Goal: Information Seeking & Learning: Learn about a topic

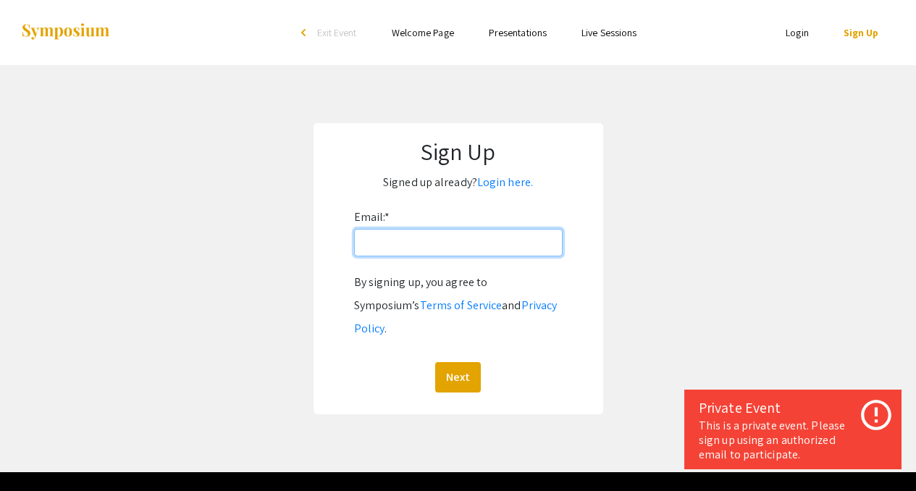
click at [442, 251] on input "Email: *" at bounding box center [458, 243] width 209 height 28
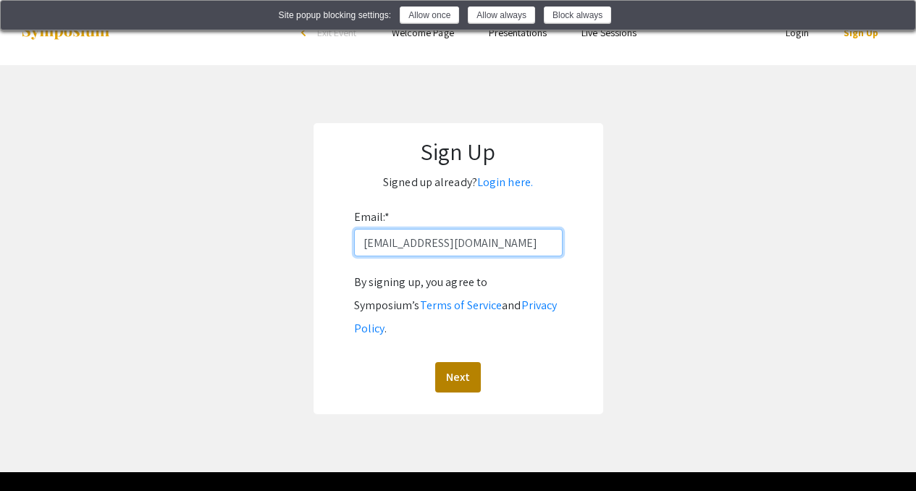
type input "pearceo@oregonstate.edu"
click at [465, 366] on button "Next" at bounding box center [458, 377] width 46 height 30
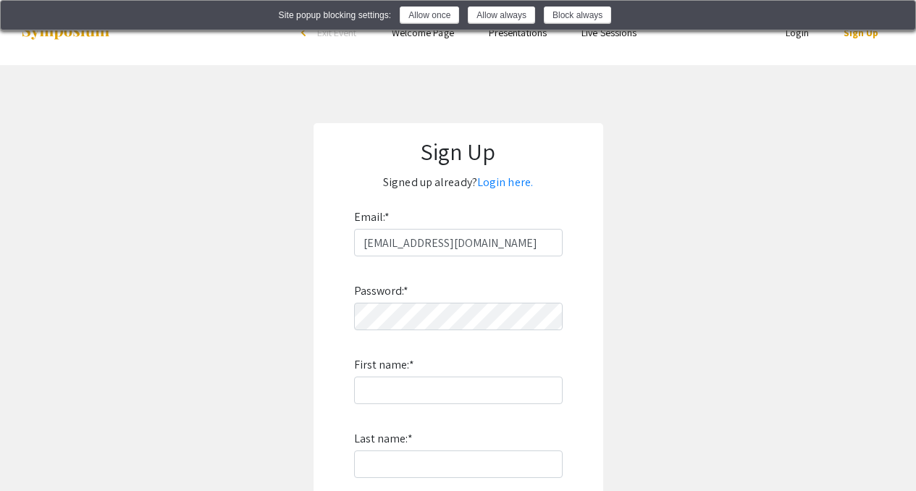
click at [447, 332] on div "Password: * First name: * Last name: * By signing up, you agree to Symposium’s …" at bounding box center [458, 446] width 209 height 381
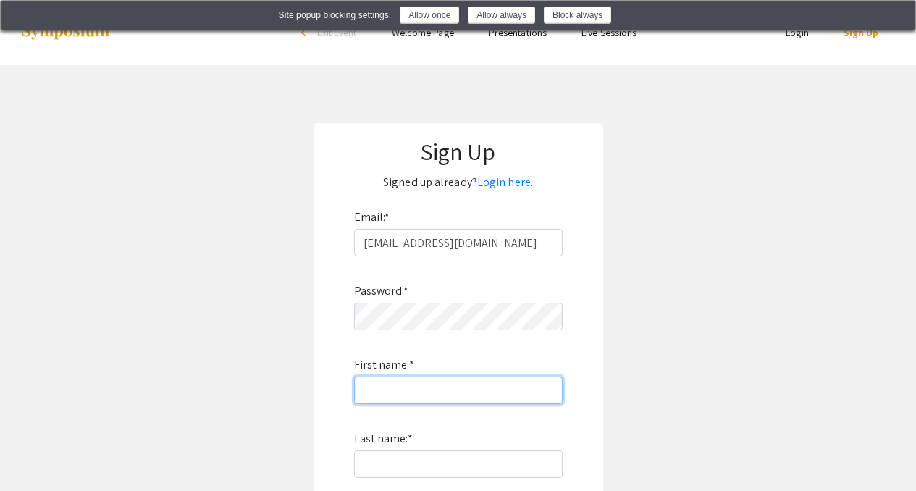
click at [473, 389] on input "First name: *" at bounding box center [458, 391] width 209 height 28
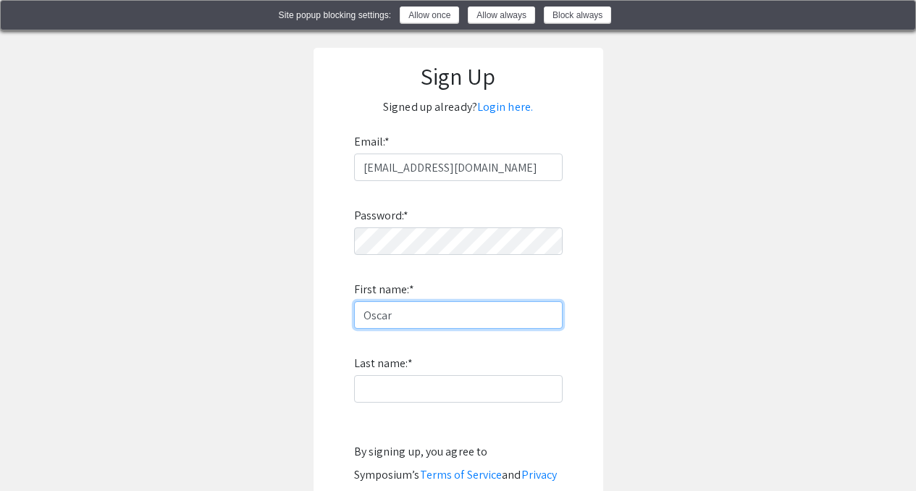
scroll to position [78, 0]
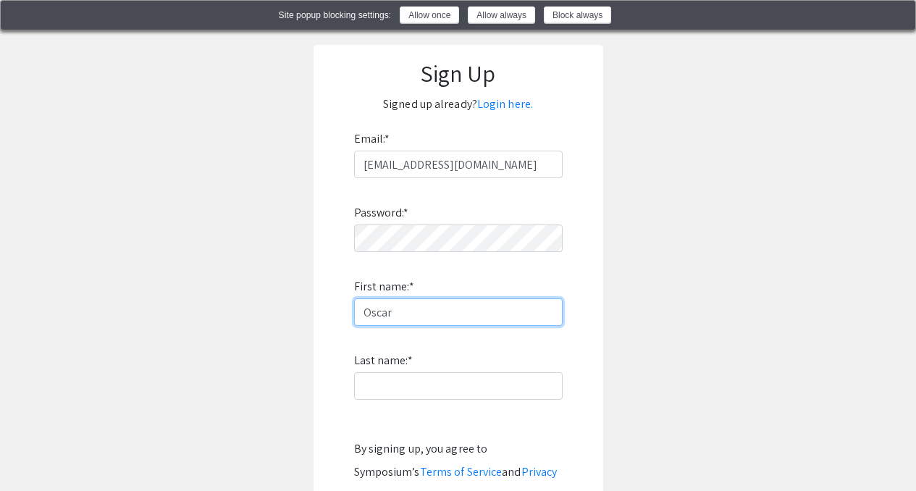
type input "Oscar"
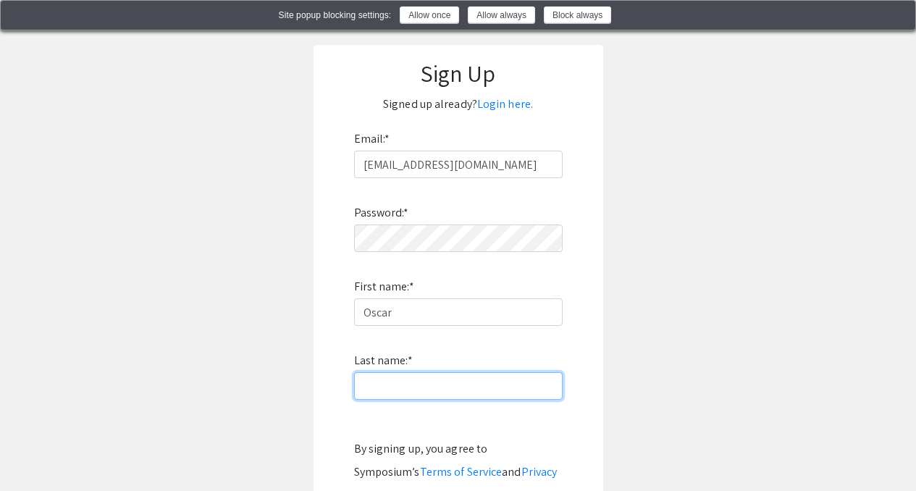
click at [445, 384] on input "Last name: *" at bounding box center [458, 386] width 209 height 28
type input "Pearce"
click at [902, 24] on div "Site popup blocking settings: Allow once Allow always Block always" at bounding box center [457, 15] width 891 height 17
click at [901, 14] on img at bounding box center [895, 17] width 12 height 12
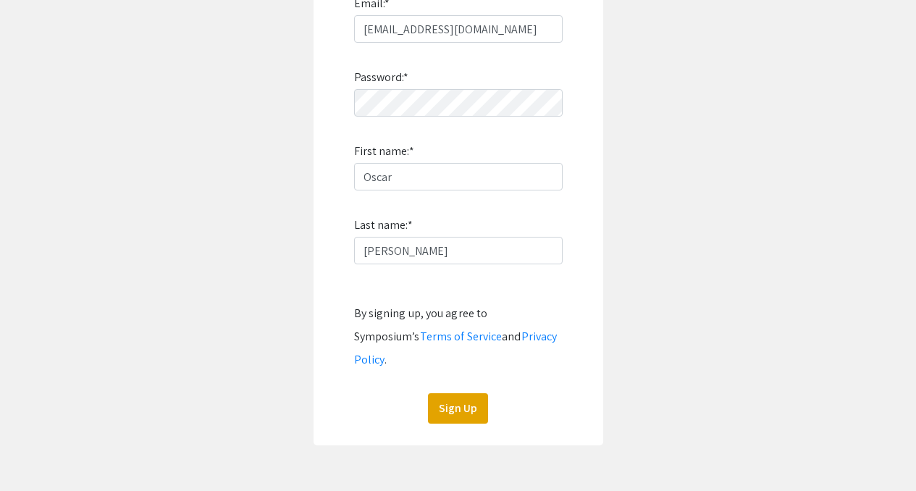
scroll to position [226, 0]
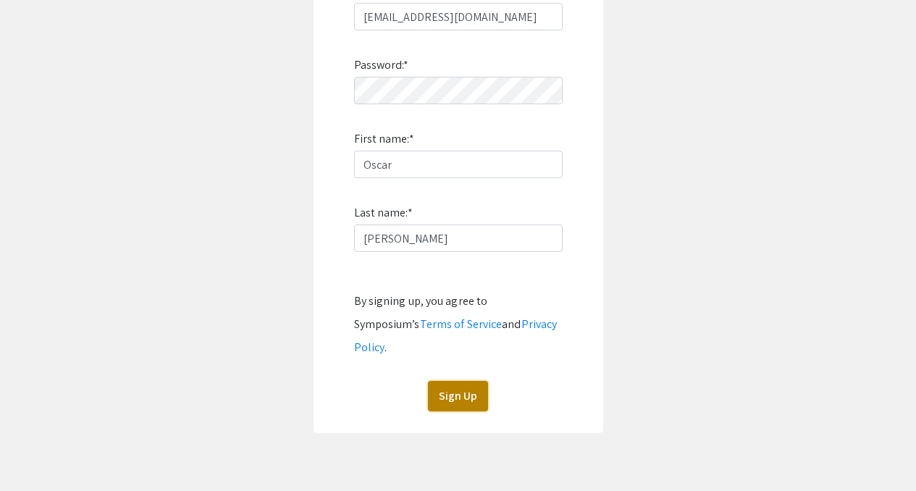
click at [455, 381] on button "Sign Up" at bounding box center [458, 396] width 60 height 30
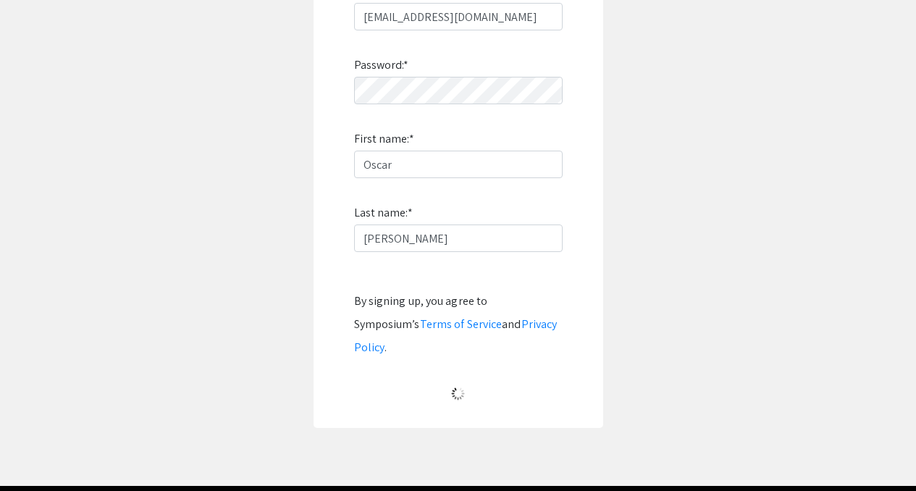
scroll to position [52, 0]
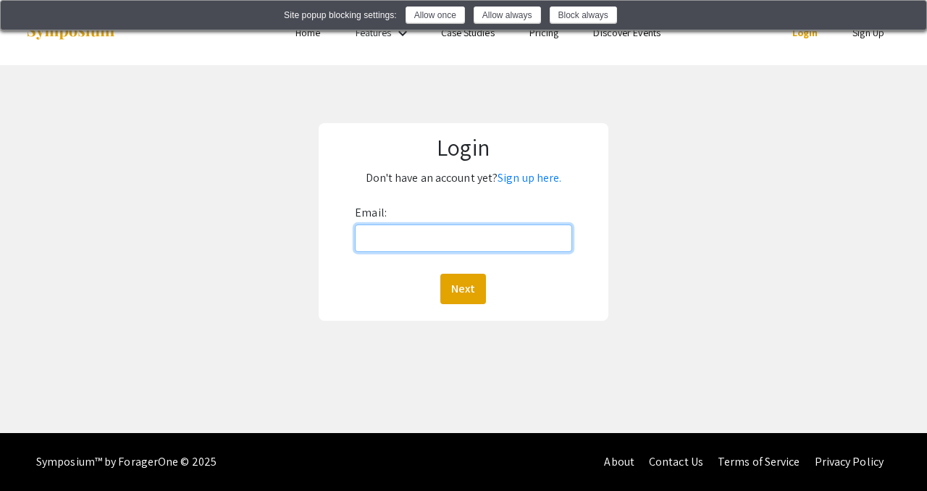
click at [411, 227] on input "Email:" at bounding box center [463, 238] width 217 height 28
type input "e"
type input "pearceo@oregonstate.edu"
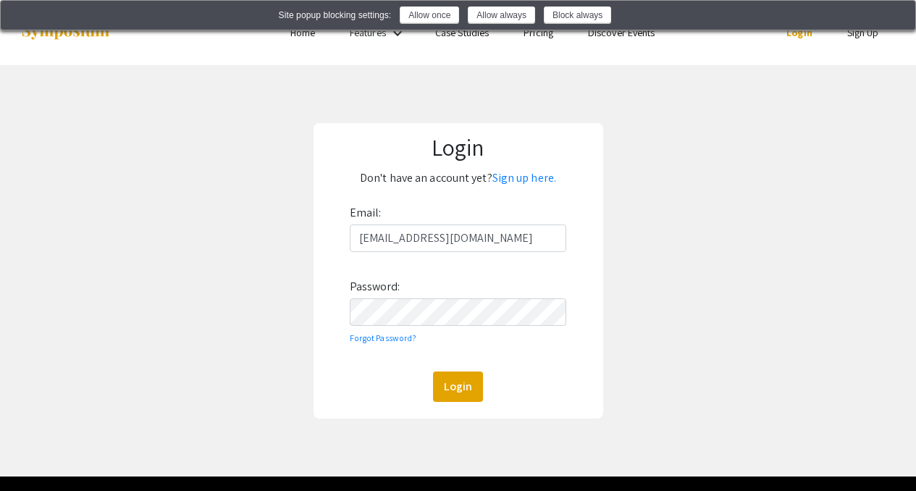
click at [456, 288] on div "Email: pearceo@oregonstate.edu Password: Forgot Password? Login" at bounding box center [458, 301] width 217 height 201
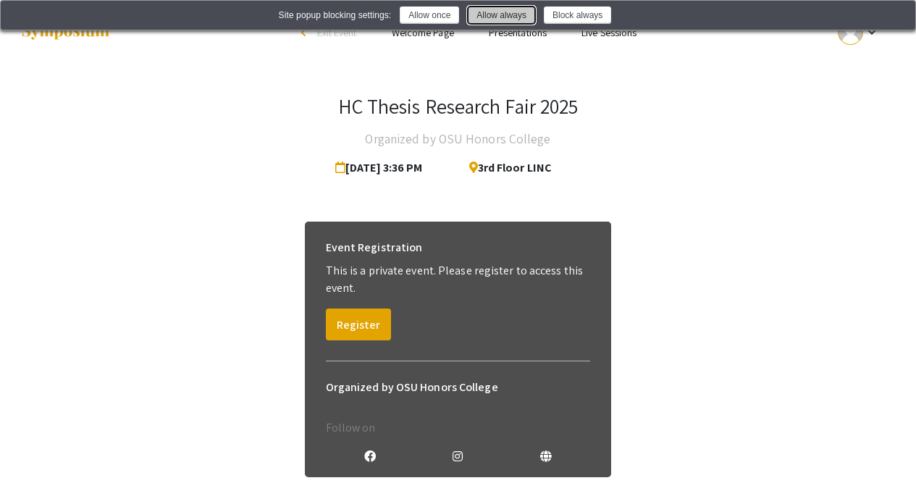
click at [519, 17] on button "Allow always" at bounding box center [501, 15] width 67 height 17
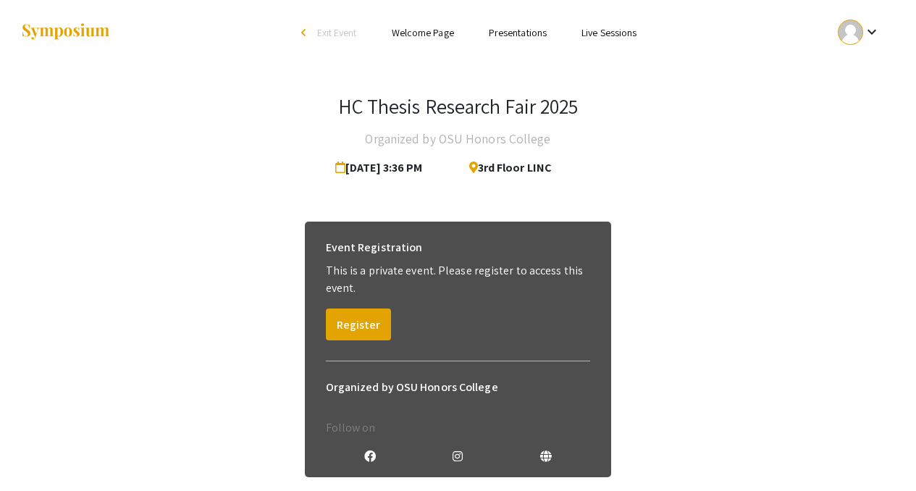
click at [513, 30] on link "Presentations" at bounding box center [518, 32] width 58 height 13
click at [532, 35] on link "Presentations" at bounding box center [518, 32] width 58 height 13
click at [874, 46] on div "keyboard_arrow_down" at bounding box center [859, 32] width 50 height 33
click at [821, 62] on div at bounding box center [458, 245] width 916 height 491
click at [523, 36] on link "Presentations" at bounding box center [518, 32] width 58 height 13
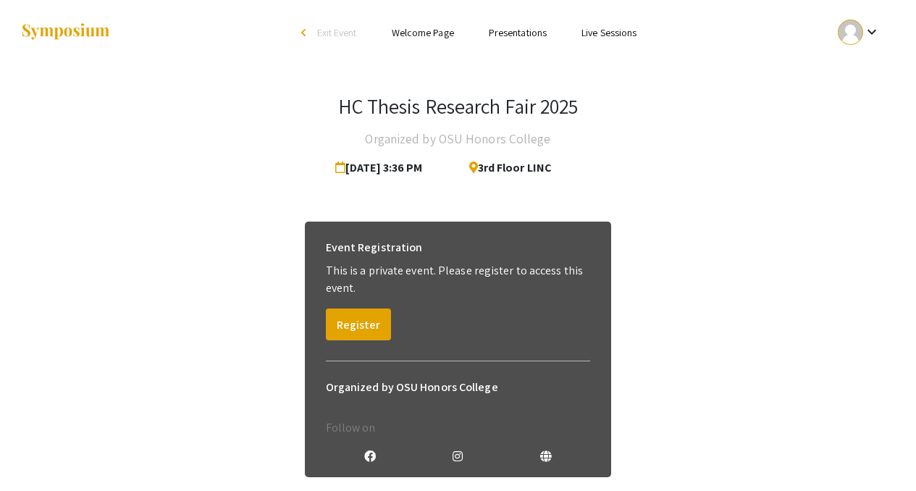
click at [523, 36] on link "Presentations" at bounding box center [518, 32] width 58 height 13
click at [314, 41] on ul "Skip navigation arrow_back_ios Exit Event Welcome Page Presentations Live Sessi…" at bounding box center [458, 32] width 289 height 65
click at [328, 32] on span "Exit Event" at bounding box center [337, 32] width 40 height 13
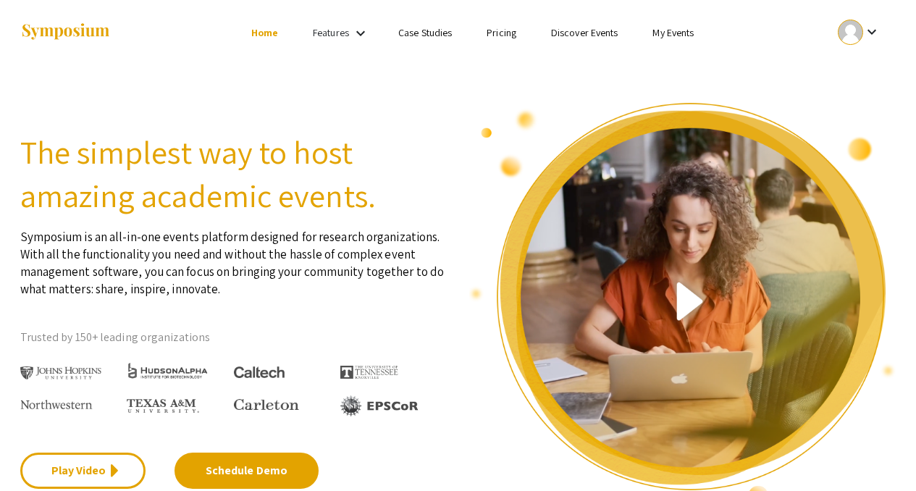
click at [664, 37] on link "My Events" at bounding box center [672, 32] width 41 height 13
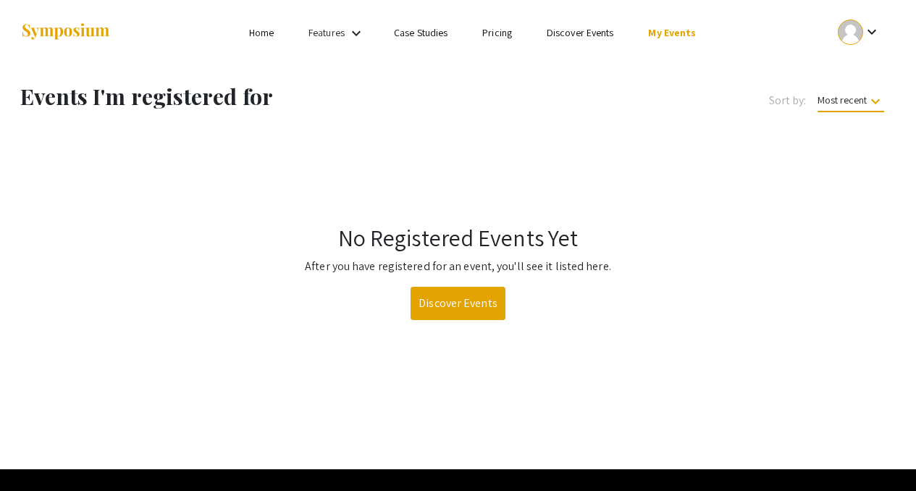
click at [261, 35] on link "Home" at bounding box center [261, 32] width 25 height 13
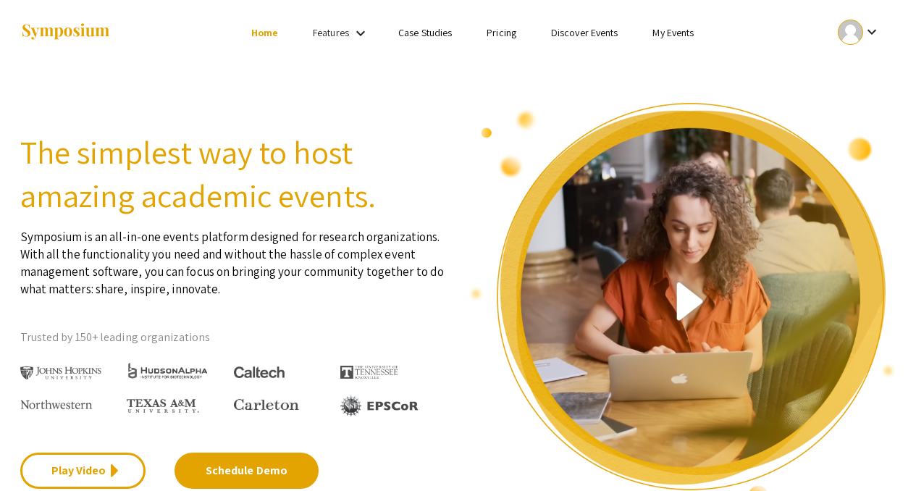
click at [361, 33] on mat-icon "keyboard_arrow_down" at bounding box center [360, 33] width 17 height 17
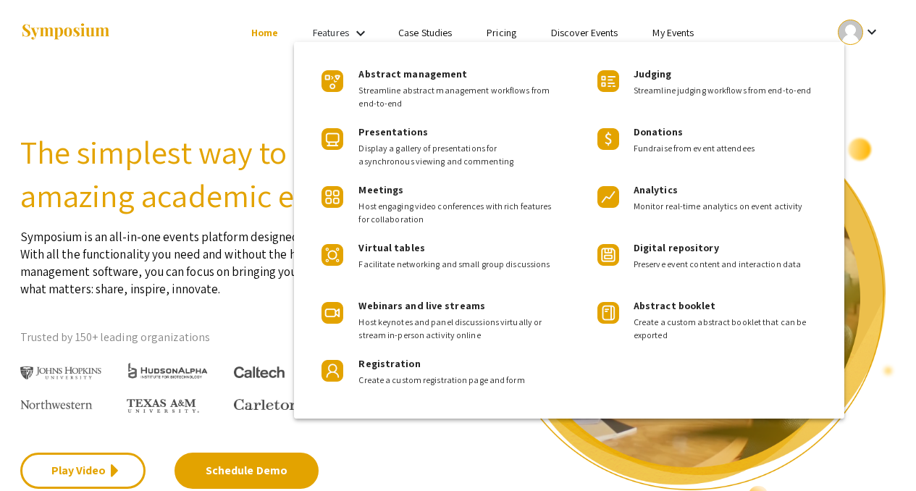
click at [204, 174] on div at bounding box center [458, 245] width 916 height 491
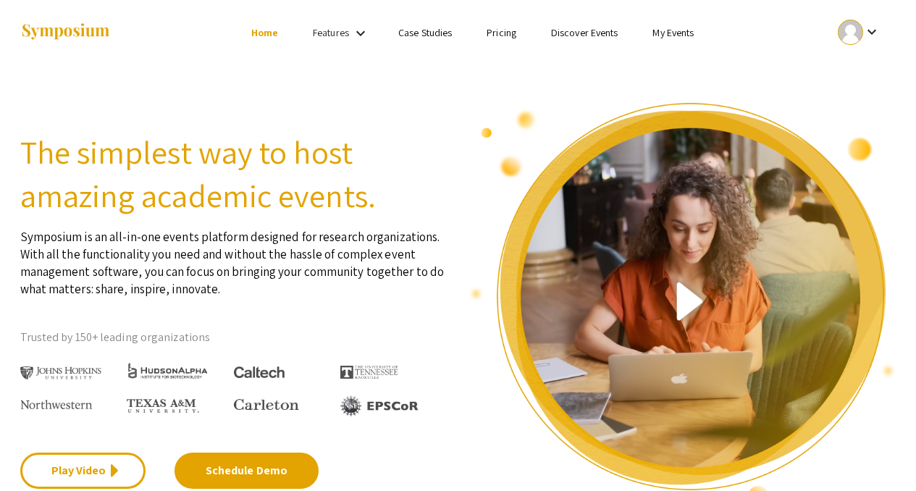
click at [356, 39] on mat-icon "keyboard_arrow_down" at bounding box center [360, 33] width 17 height 17
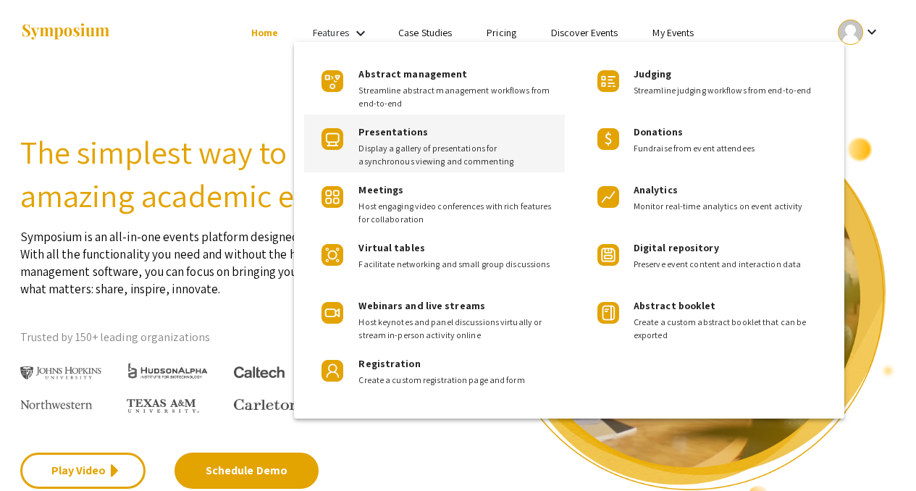
click at [399, 147] on span "Display a gallery of presentations for asynchronous viewing and commenting" at bounding box center [455, 155] width 195 height 26
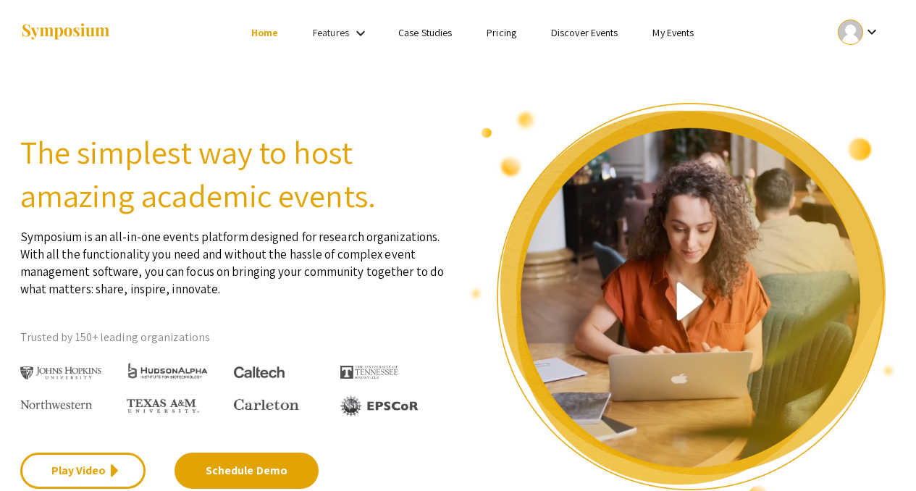
click at [353, 31] on mat-icon "keyboard_arrow_down" at bounding box center [360, 33] width 17 height 17
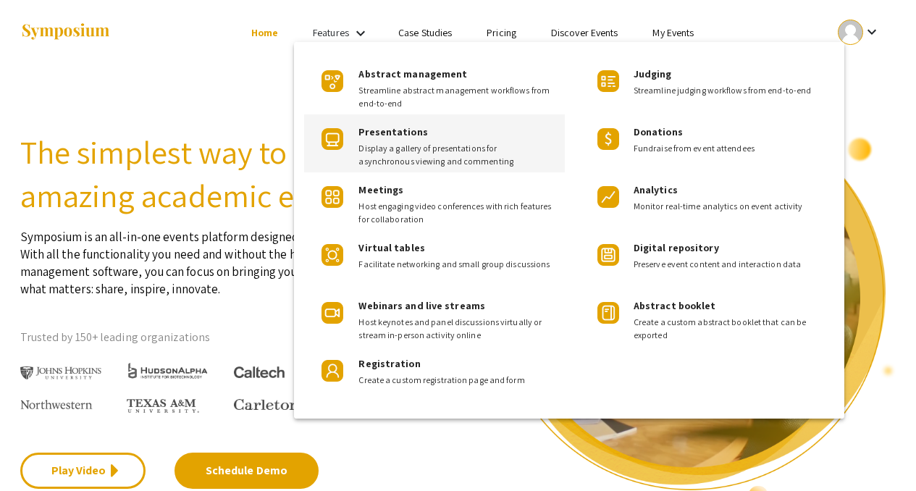
click at [383, 146] on span "Display a gallery of presentations for asynchronous viewing and commenting" at bounding box center [455, 155] width 195 height 26
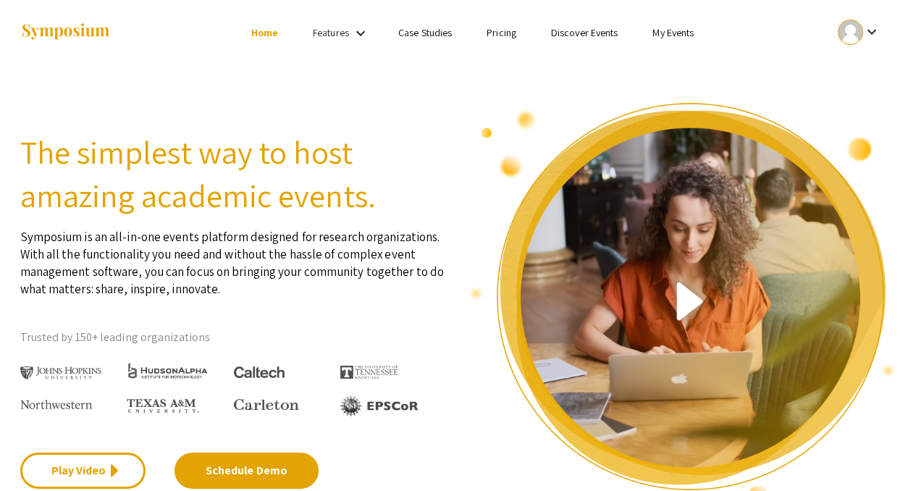
scroll to position [588, 0]
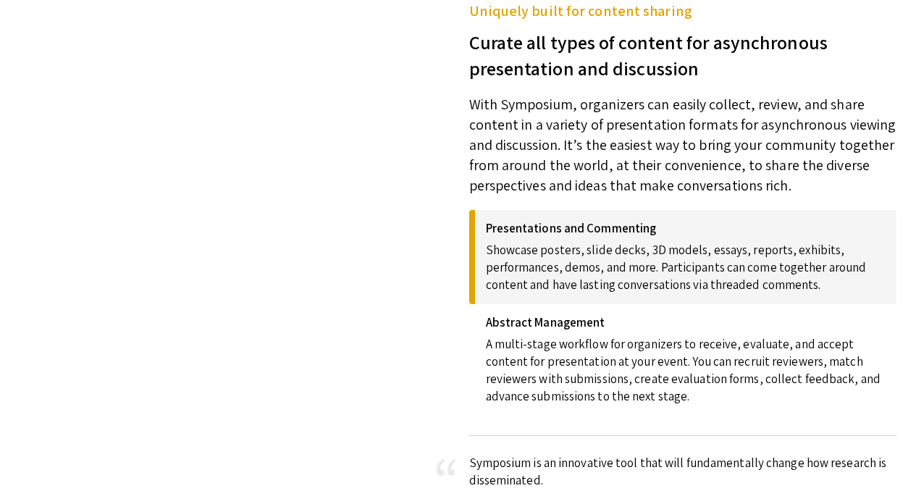
click at [605, 240] on p "Showcase posters, slide decks, 3D models, essays, reports, exhibits, performanc…" at bounding box center [686, 264] width 400 height 58
click at [609, 227] on h4 "Presentations and Commenting" at bounding box center [686, 228] width 400 height 14
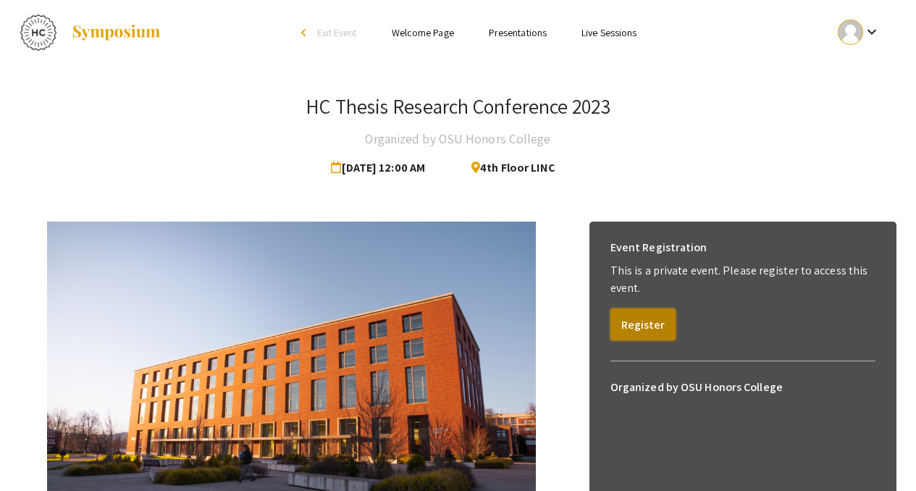
click at [661, 333] on button "Register" at bounding box center [642, 324] width 65 height 32
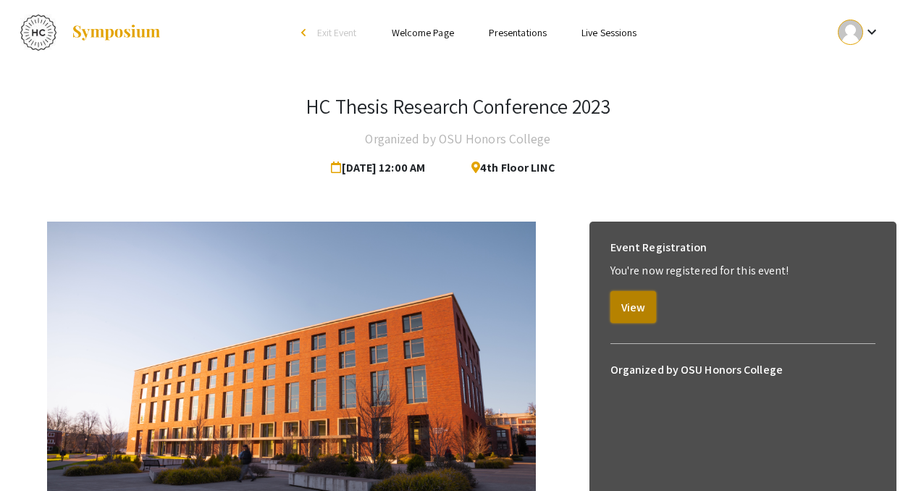
click at [644, 317] on button "View" at bounding box center [633, 307] width 46 height 32
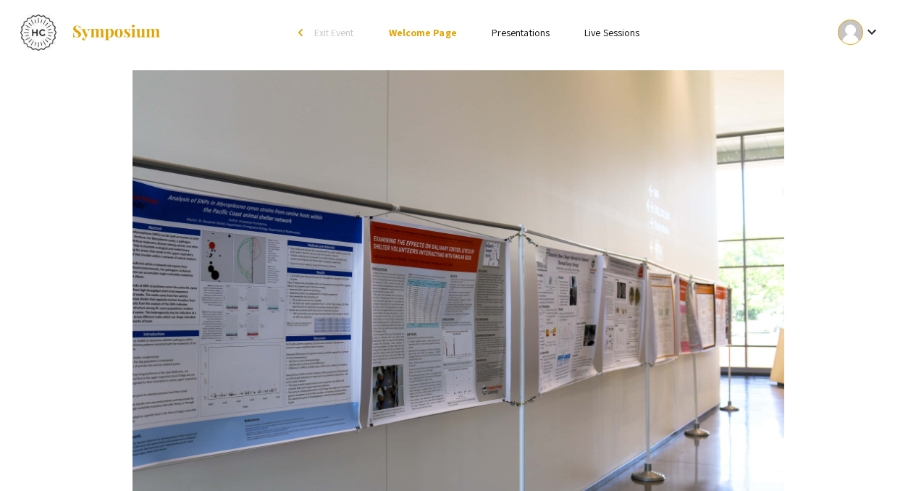
click at [495, 31] on link "Presentations" at bounding box center [521, 32] width 58 height 13
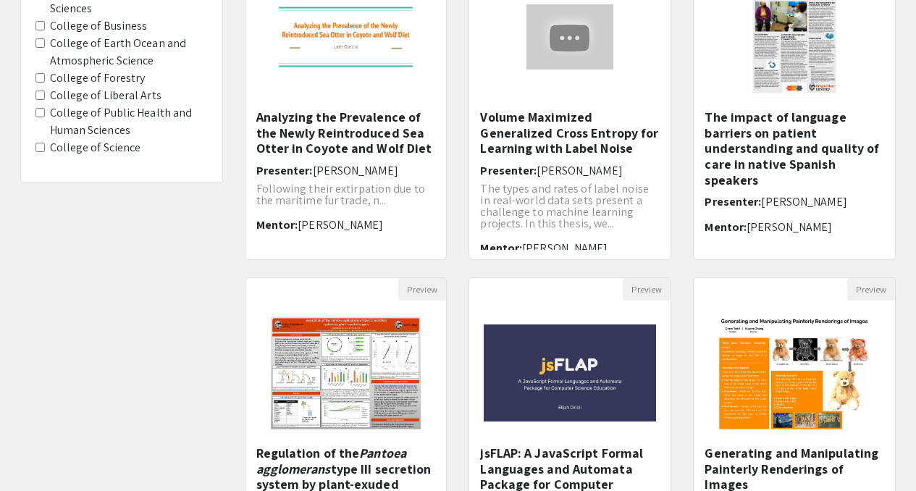
scroll to position [469, 0]
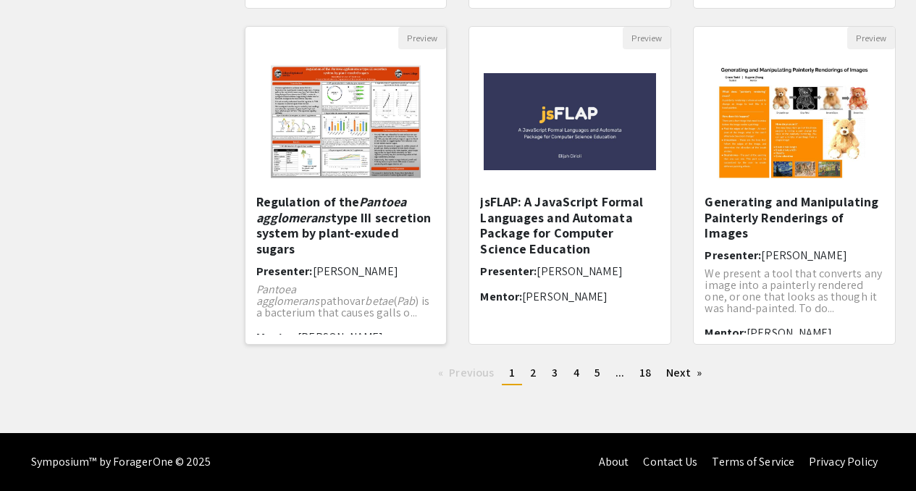
click at [392, 232] on h5 "Regulation of the Pantoea agglomerans type III secretion system by plant-exuded…" at bounding box center [346, 225] width 180 height 62
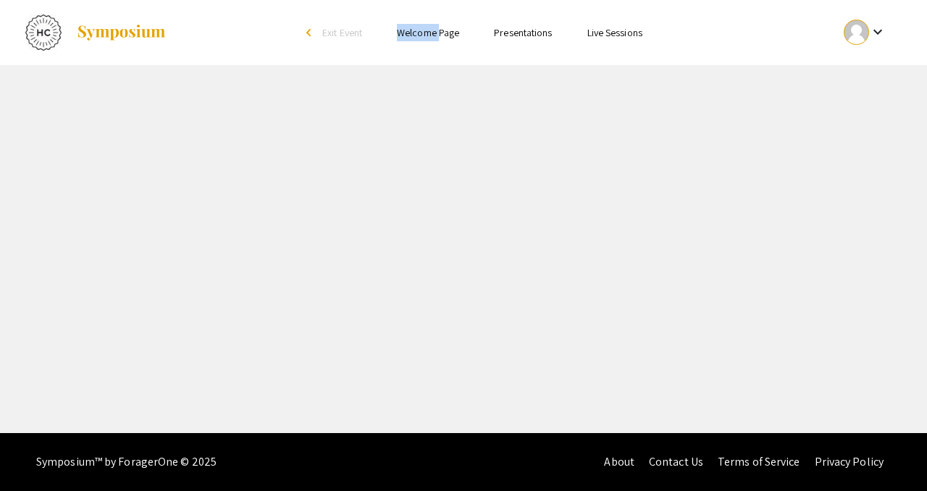
click at [392, 232] on div "Skip navigation arrow_back_ios Exit Event Welcome Page Presentations Live Sessi…" at bounding box center [463, 216] width 927 height 433
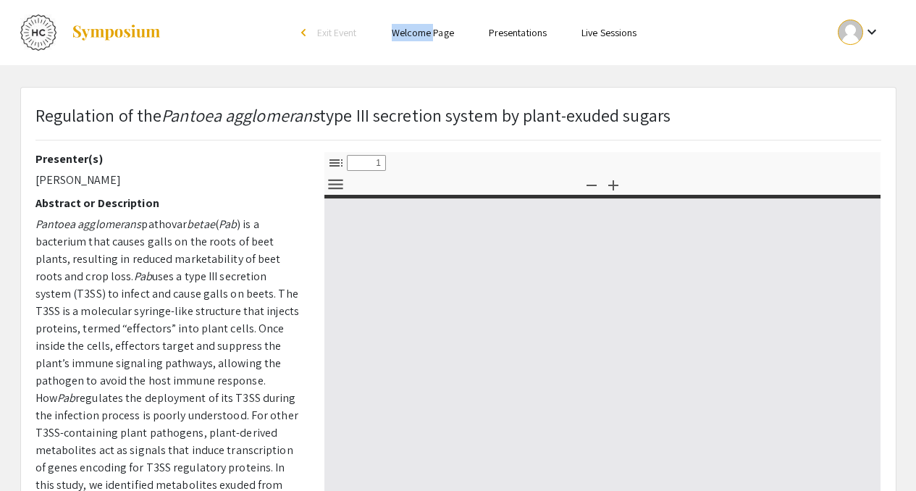
select select "custom"
type input "0"
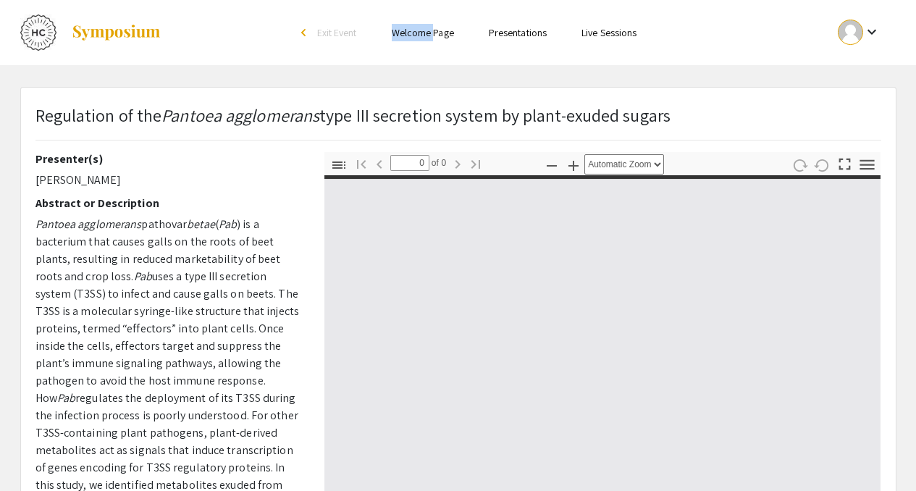
select select "custom"
click at [474, 148] on div "Regulation of the Pantoea agglomerans type III secretion system by plant-exuded…" at bounding box center [459, 127] width 868 height 50
type input "1"
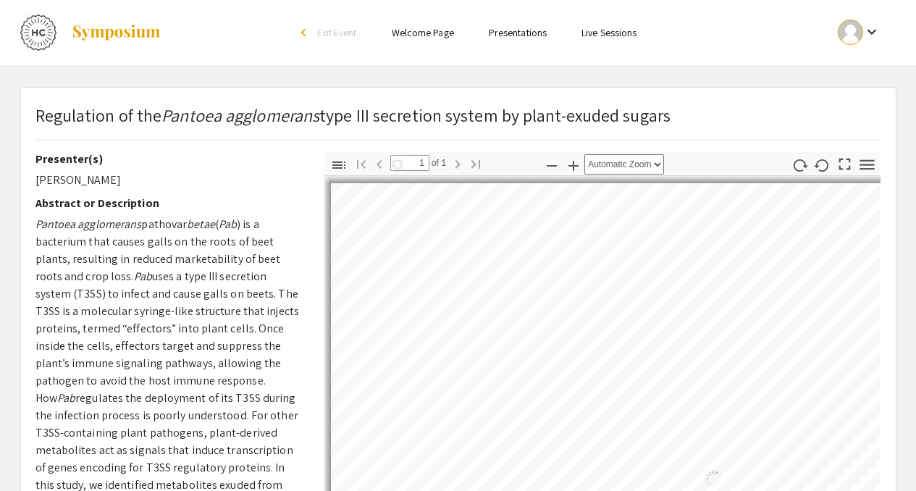
select select "auto"
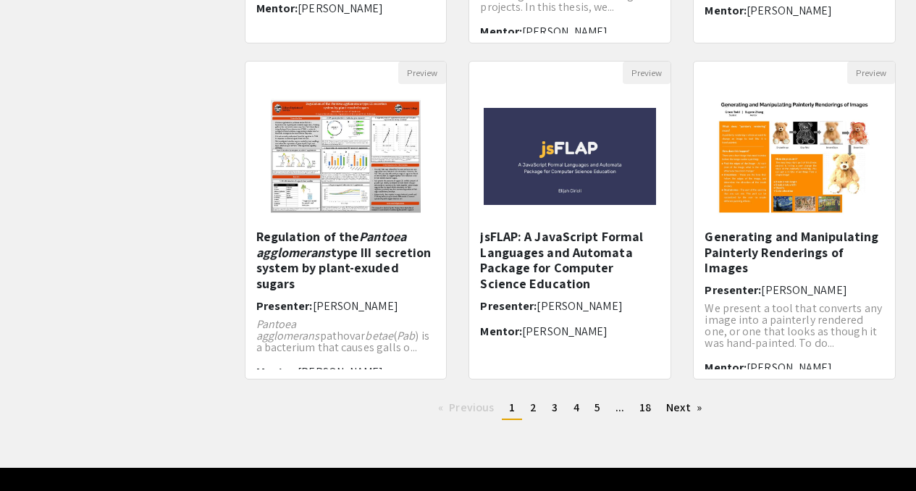
scroll to position [469, 0]
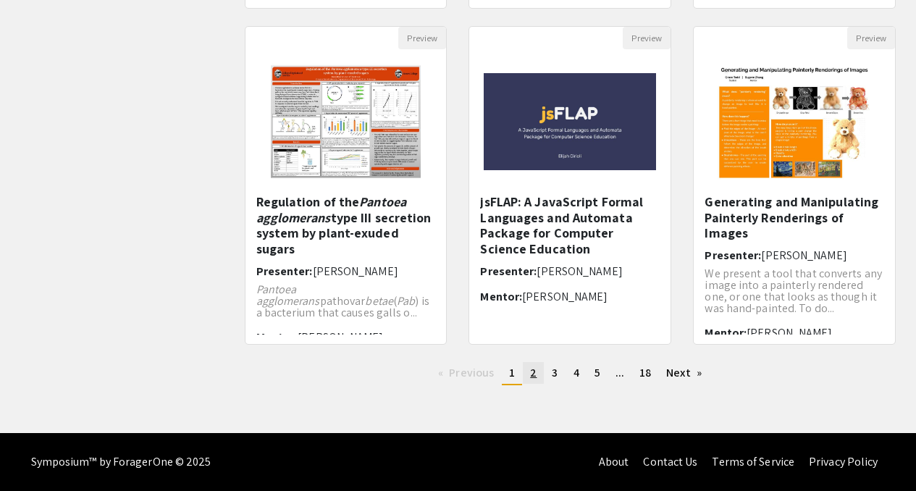
click at [537, 368] on link "page 2" at bounding box center [533, 373] width 21 height 22
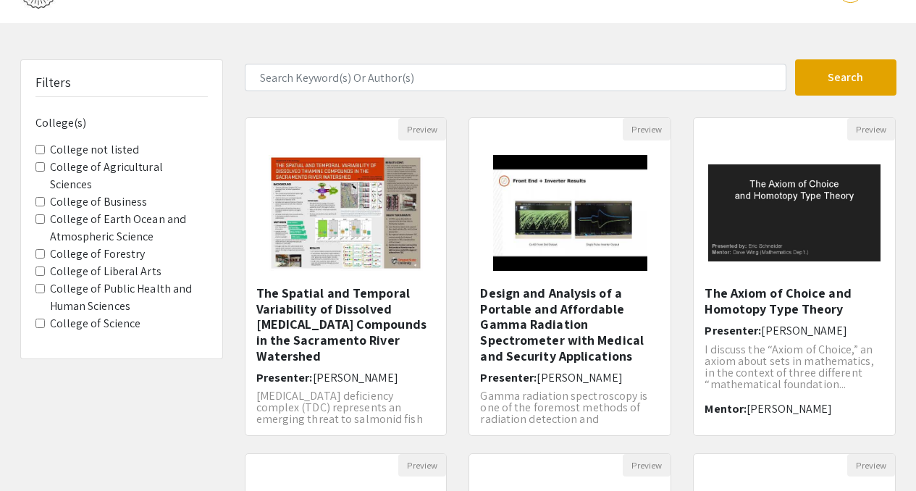
scroll to position [43, 0]
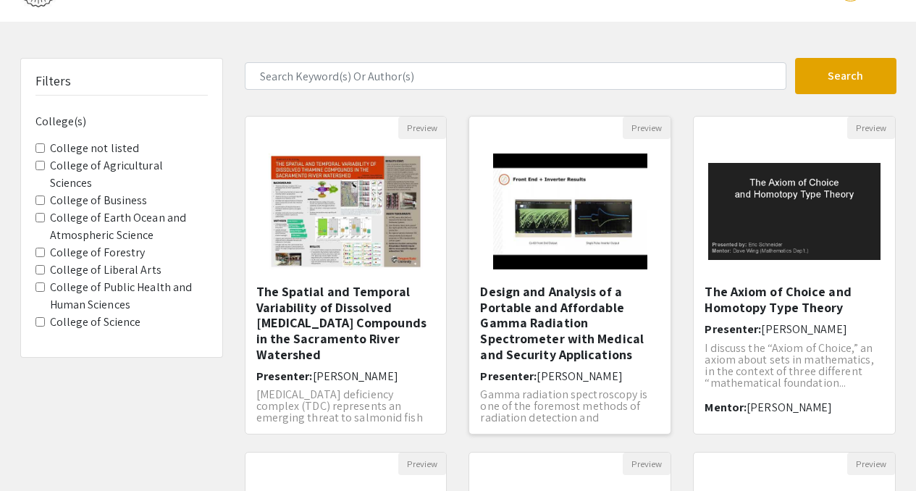
click at [521, 322] on h5 "Design and Analysis of a Portable and Affordable Gamma Radiation Spectrometer w…" at bounding box center [570, 323] width 180 height 78
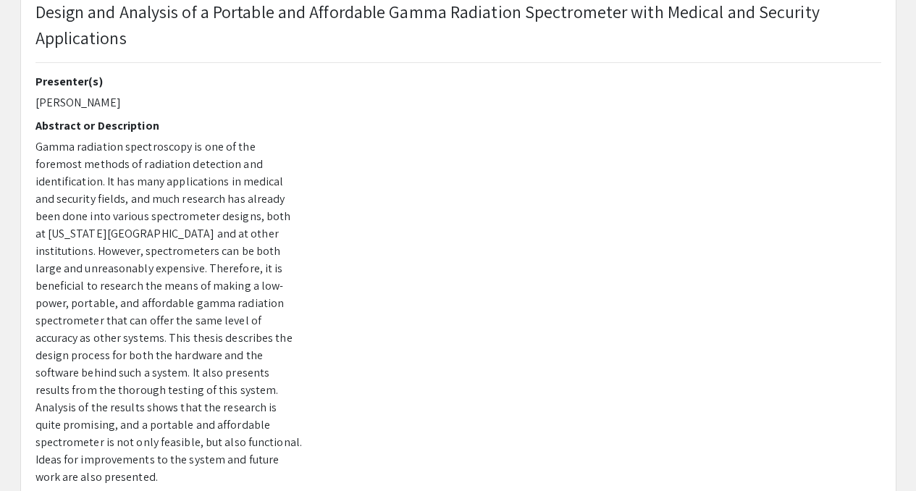
scroll to position [41, 0]
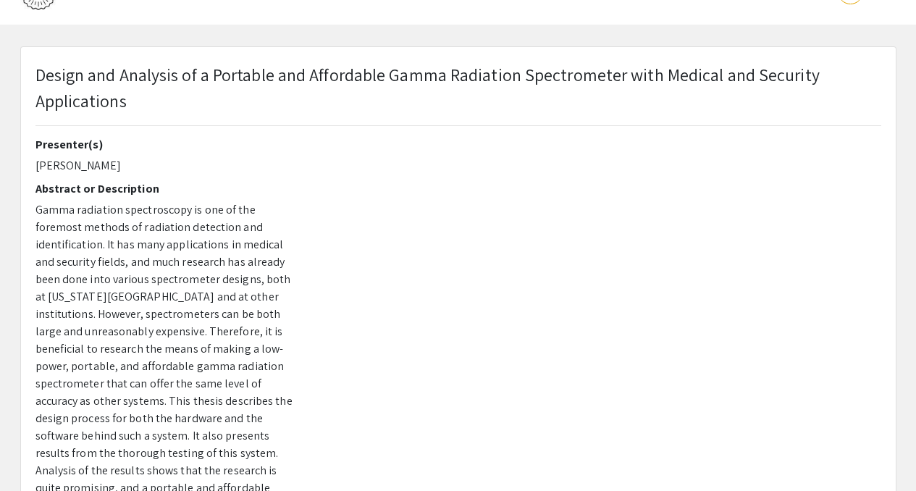
drag, startPoint x: 138, startPoint y: 96, endPoint x: 30, endPoint y: 80, distance: 109.8
click at [30, 80] on div "Design and Analysis of a Portable and Affordable Gamma Radiation Spectrometer w…" at bounding box center [459, 100] width 868 height 76
click at [91, 100] on p "Design and Analysis of a Portable and Affordable Gamma Radiation Spectrometer w…" at bounding box center [458, 88] width 846 height 52
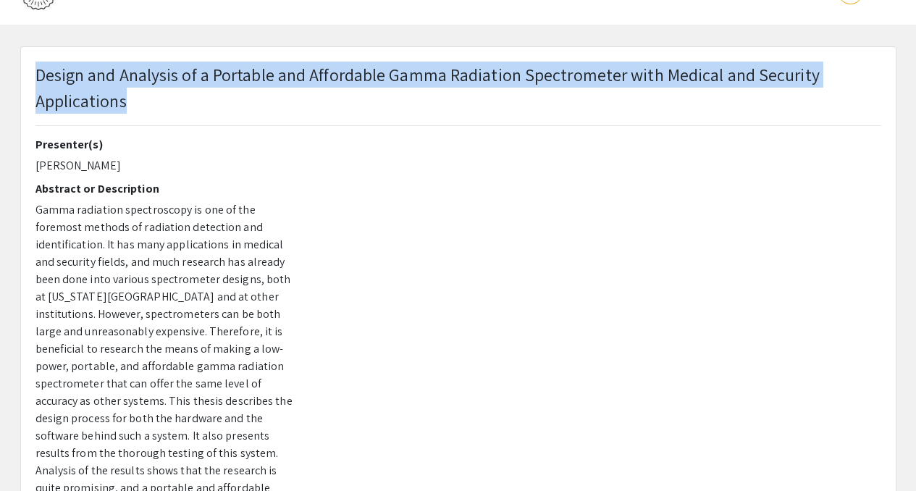
click at [91, 100] on p "Design and Analysis of a Portable and Affordable Gamma Radiation Spectrometer w…" at bounding box center [458, 88] width 846 height 52
copy p "Design and Analysis of a Portable and Affordable Gamma Radiation Spectrometer w…"
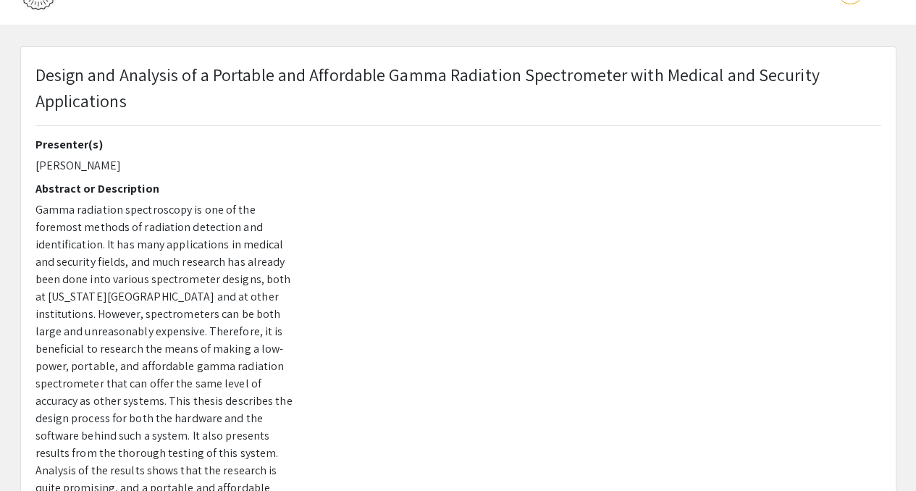
click at [99, 151] on h2 "Presenter(s)" at bounding box center [168, 145] width 267 height 14
drag, startPoint x: 108, startPoint y: 165, endPoint x: 35, endPoint y: 167, distance: 72.4
click at [35, 167] on p "Joseph Karam" at bounding box center [168, 165] width 267 height 17
copy p "Joseph Karam"
click at [209, 110] on p "Design and Analysis of a Portable and Affordable Gamma Radiation Spectrometer w…" at bounding box center [458, 88] width 846 height 52
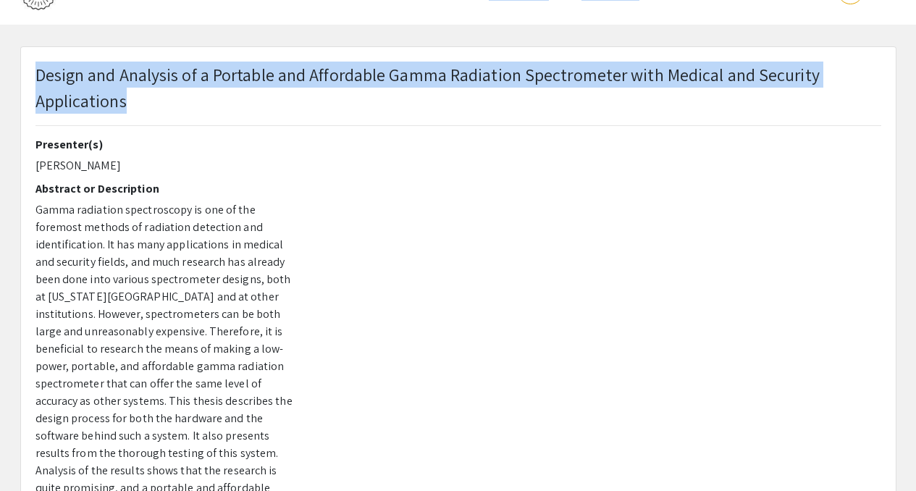
scroll to position [0, 0]
drag, startPoint x: 209, startPoint y: 110, endPoint x: 491, endPoint y: -88, distance: 344.7
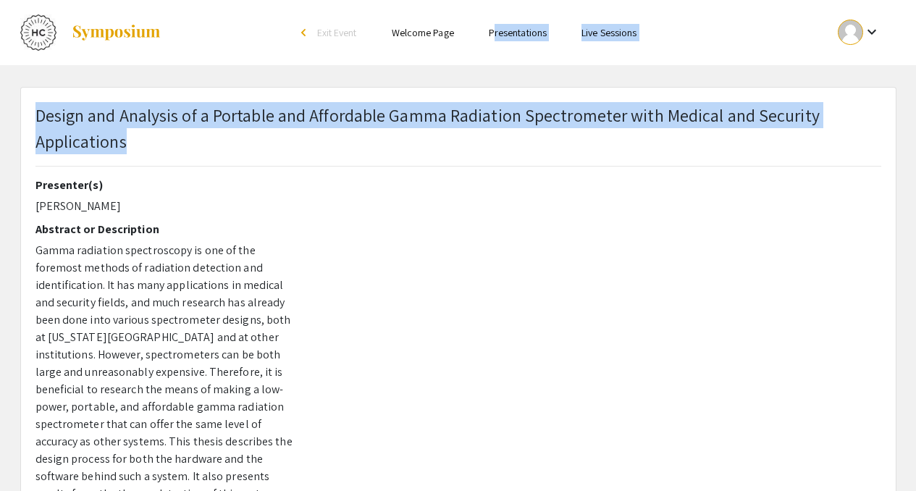
click at [491, 0] on html "Skip navigation arrow_back_ios Exit Event Welcome Page Presentations Live Sessi…" at bounding box center [458, 245] width 916 height 491
click at [318, 149] on p "Design and Analysis of a Portable and Affordable Gamma Radiation Spectrometer w…" at bounding box center [458, 128] width 846 height 52
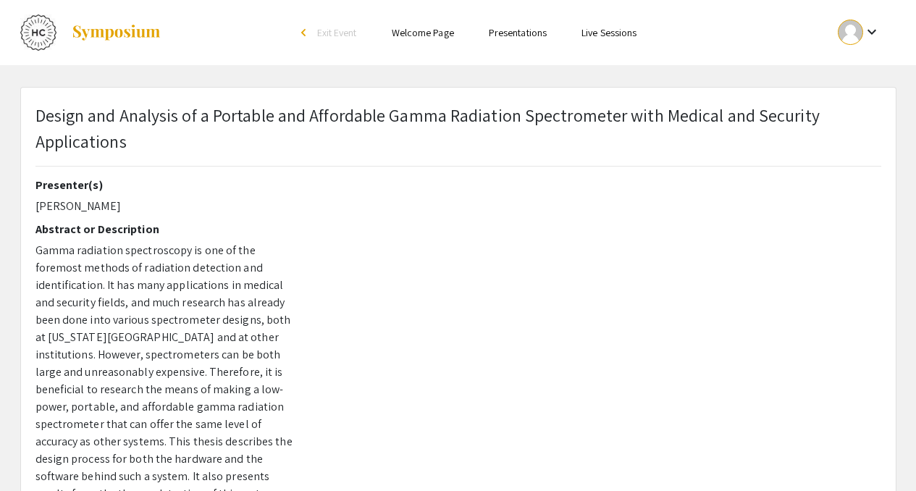
click at [243, 125] on p "Design and Analysis of a Portable and Affordable Gamma Radiation Spectrometer w…" at bounding box center [458, 128] width 846 height 52
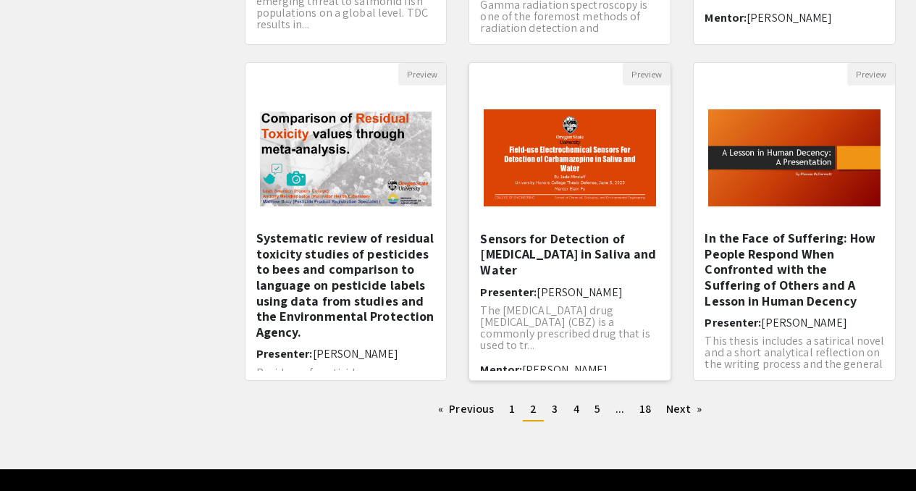
scroll to position [434, 0]
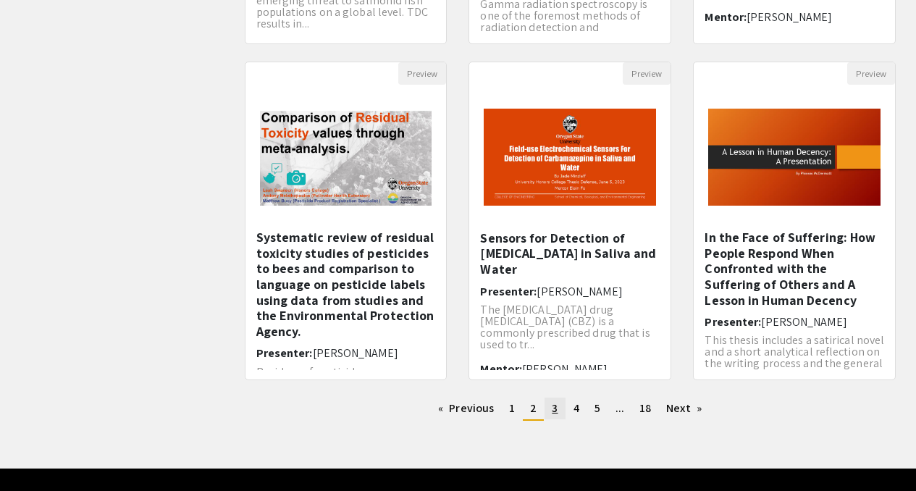
click at [555, 406] on span "3" at bounding box center [555, 407] width 6 height 15
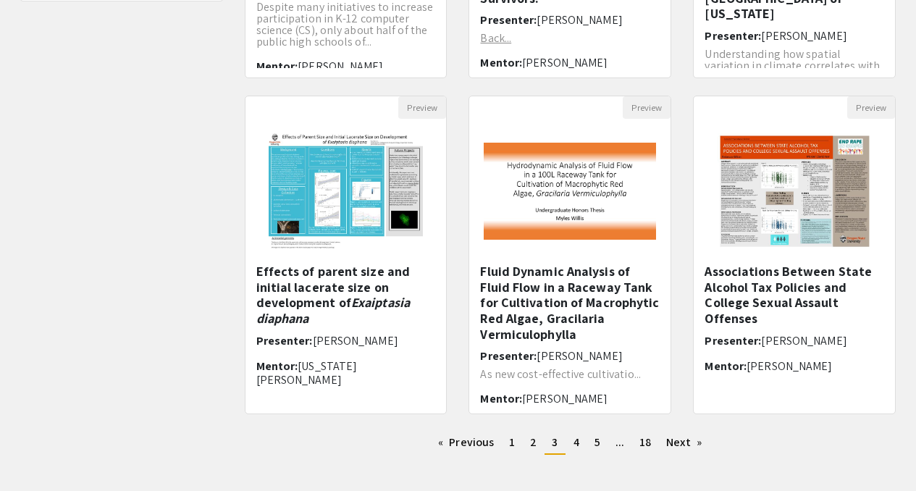
scroll to position [400, 0]
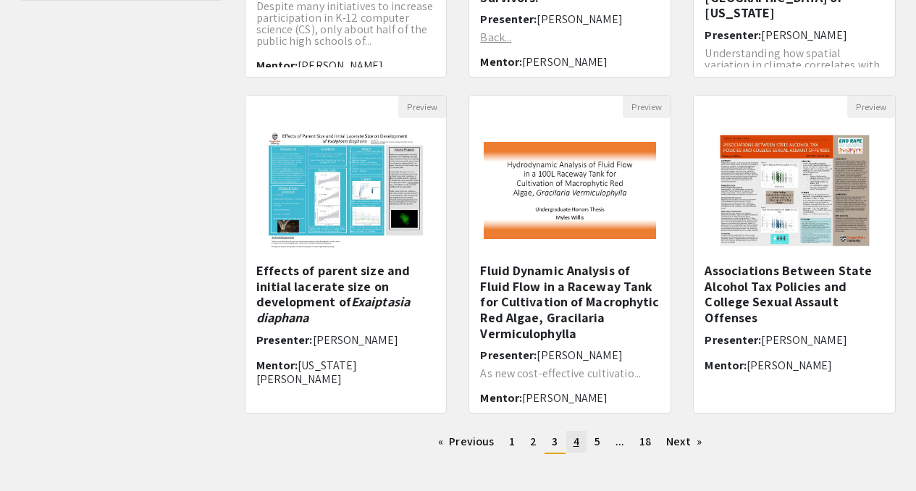
click at [579, 437] on link "page 4" at bounding box center [576, 442] width 20 height 22
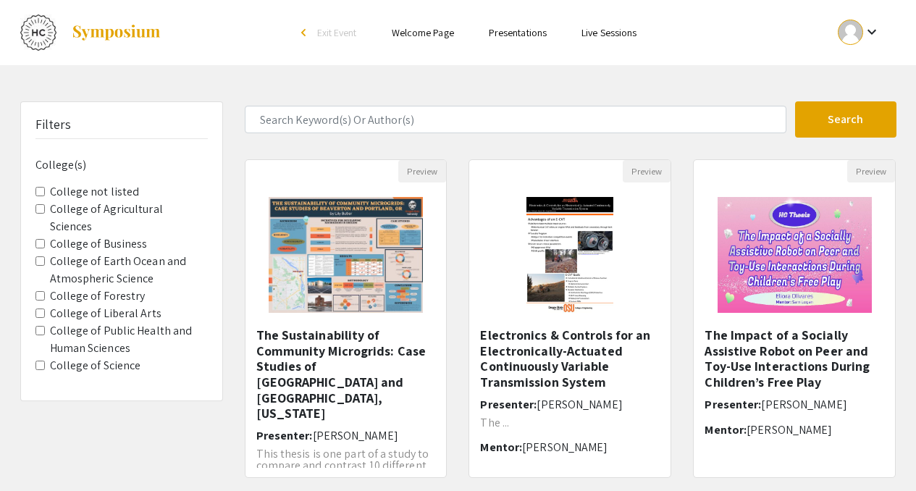
click at [319, 30] on span "Exit Event" at bounding box center [337, 32] width 40 height 13
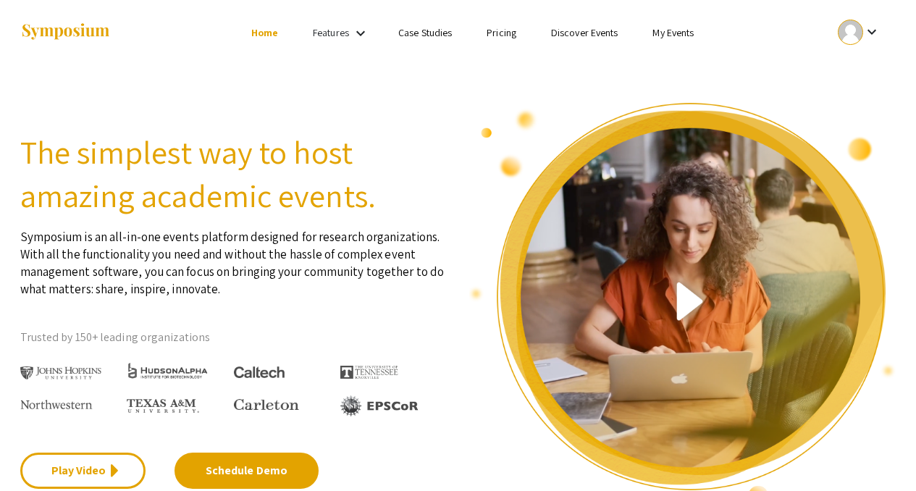
scroll to position [7, 0]
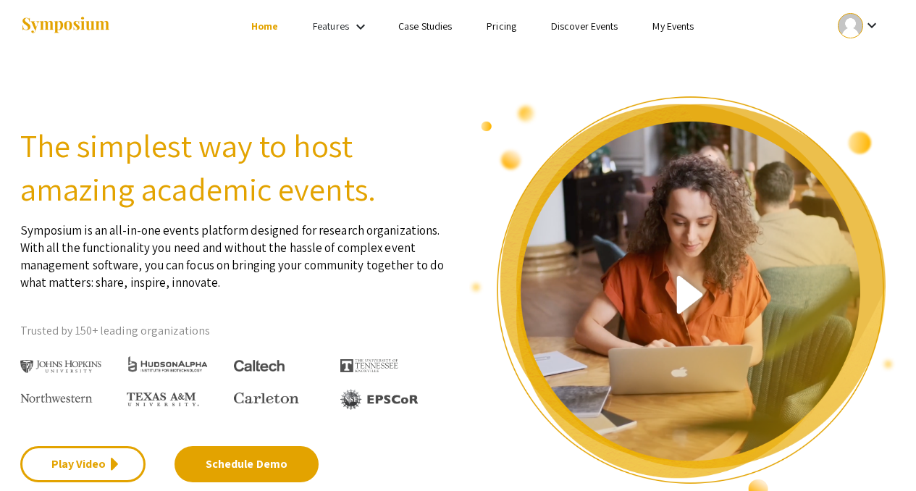
click at [416, 25] on link "Case Studies" at bounding box center [425, 26] width 54 height 13
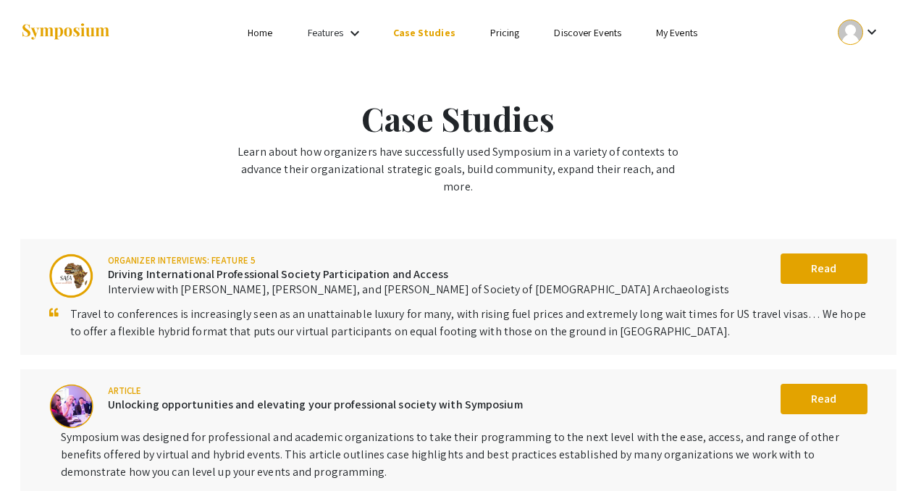
click at [335, 33] on link "Features" at bounding box center [326, 32] width 36 height 13
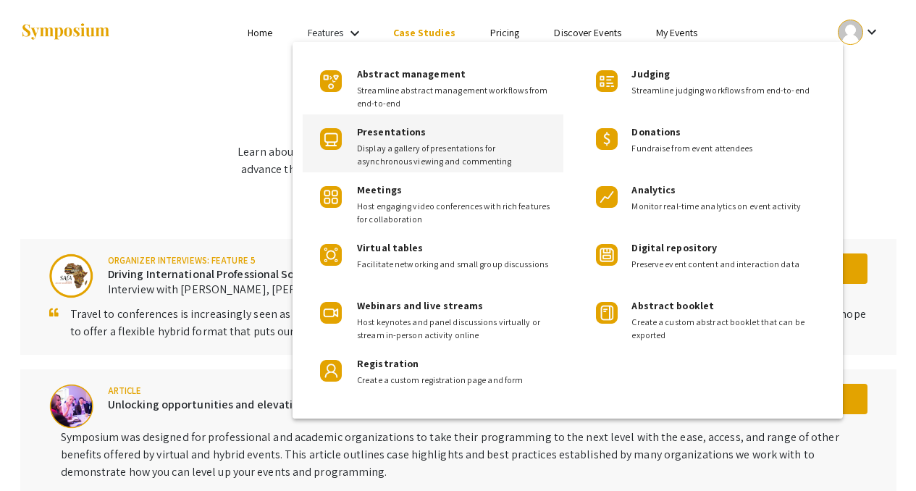
click at [396, 159] on span "Display a gallery of presentations for asynchronous viewing and commenting" at bounding box center [454, 155] width 195 height 26
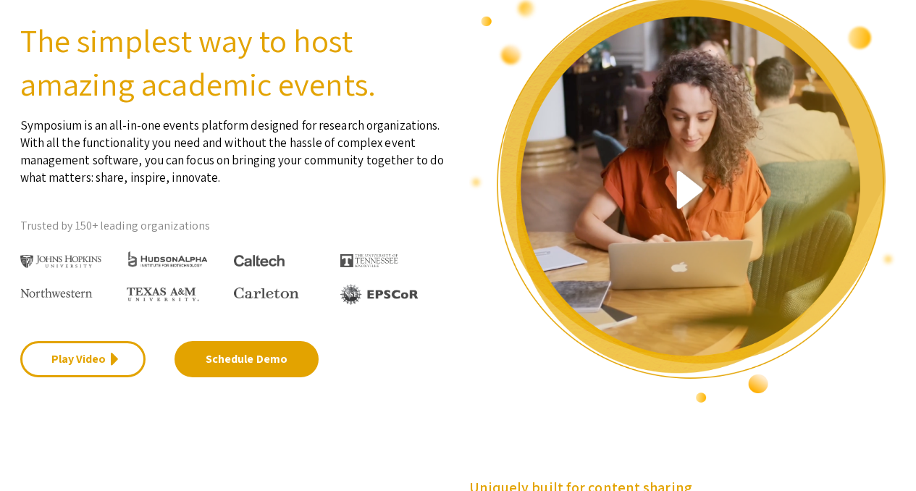
scroll to position [588, 0]
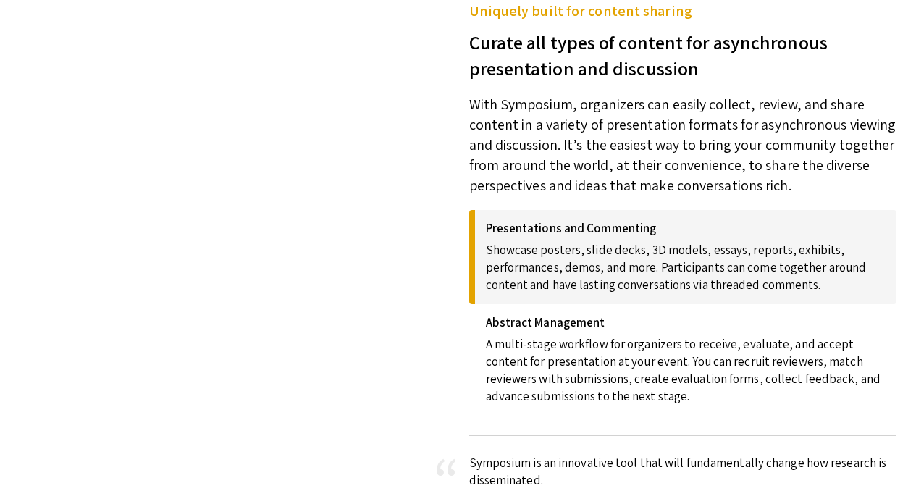
click at [542, 223] on h4 "Presentations and Commenting" at bounding box center [686, 228] width 400 height 14
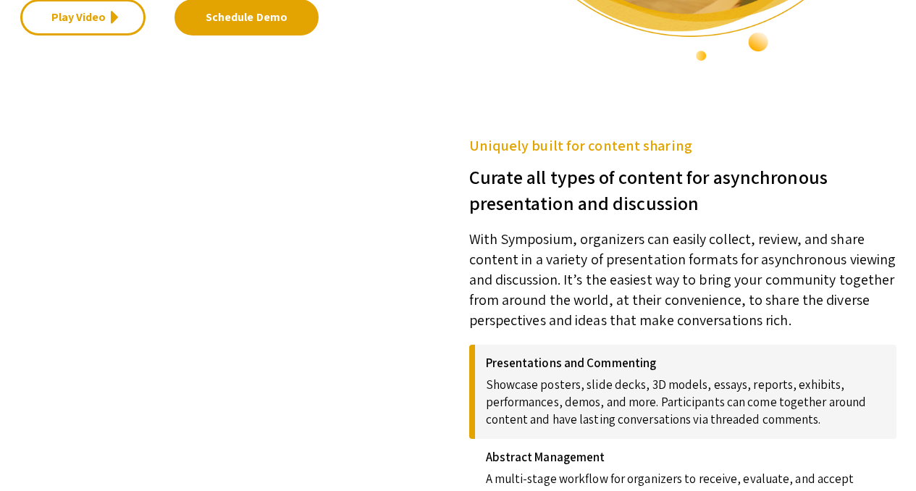
scroll to position [432, 0]
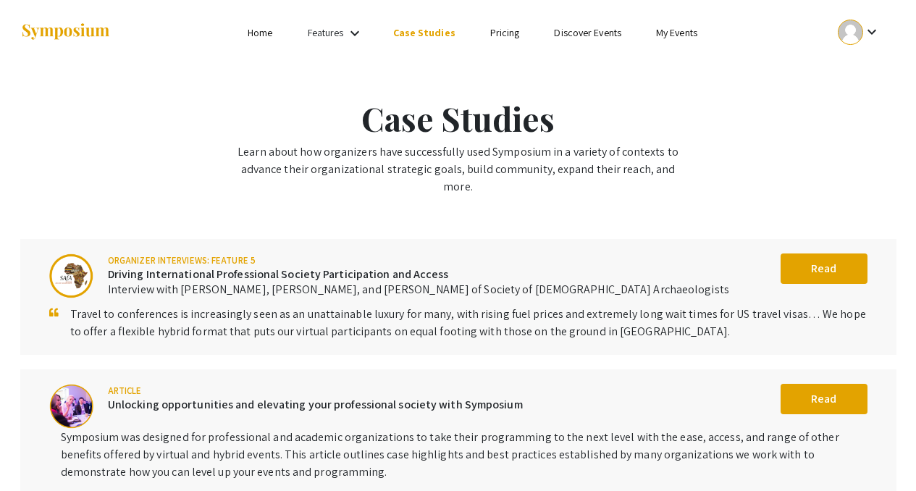
scroll to position [7, 0]
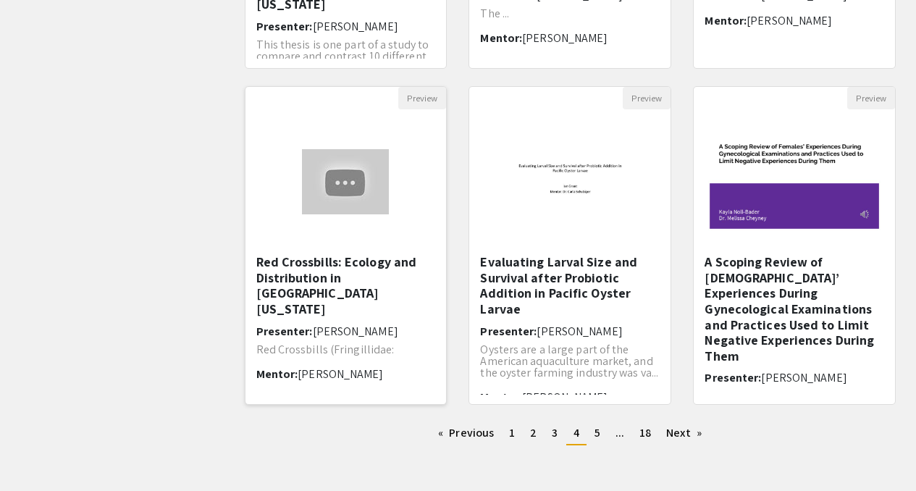
scroll to position [411, 0]
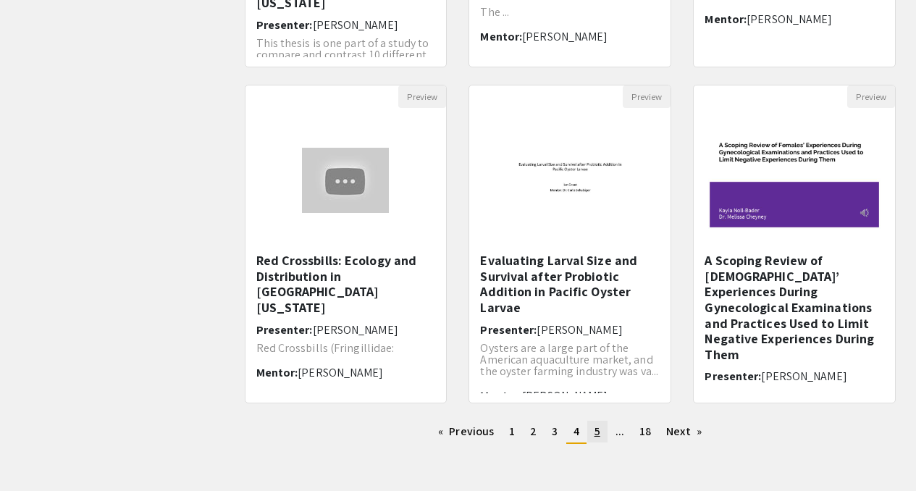
click at [598, 434] on span "5" at bounding box center [598, 431] width 6 height 15
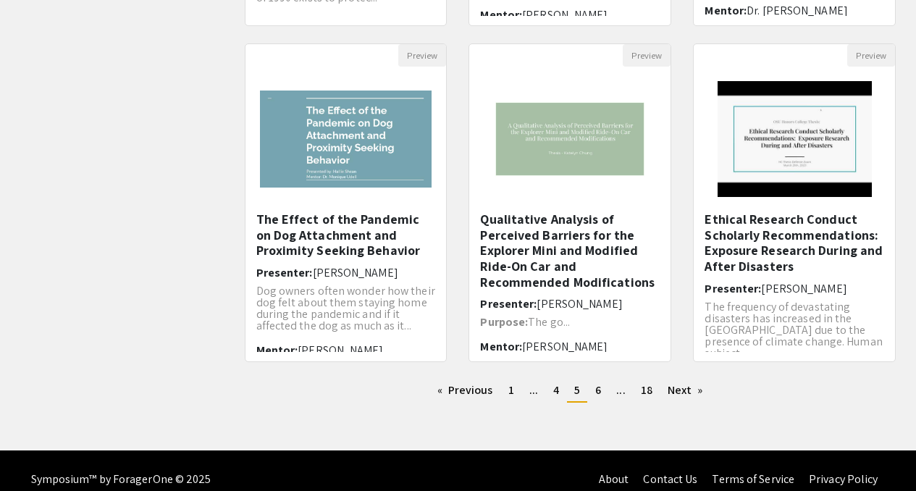
scroll to position [453, 0]
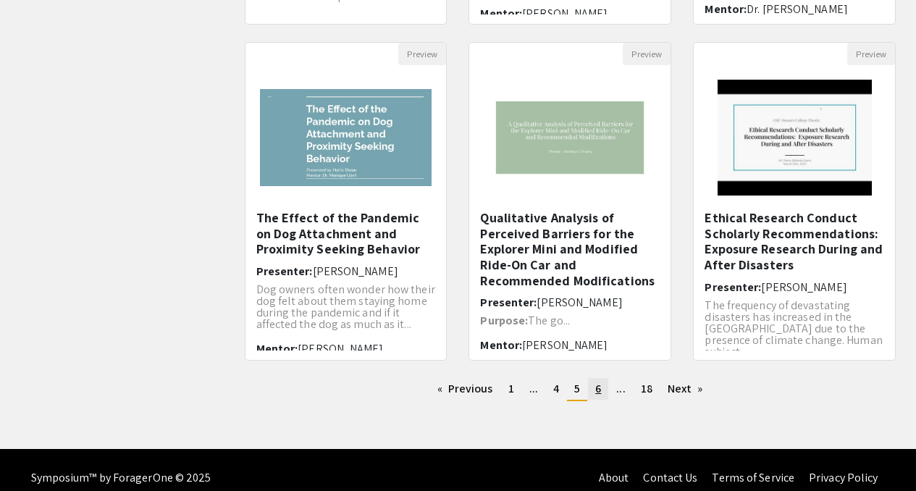
click at [601, 390] on span "6" at bounding box center [598, 388] width 6 height 15
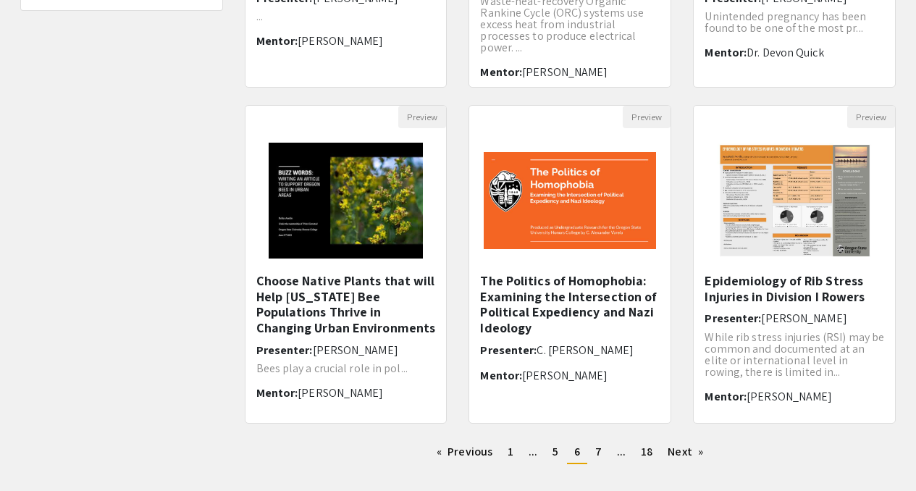
scroll to position [391, 0]
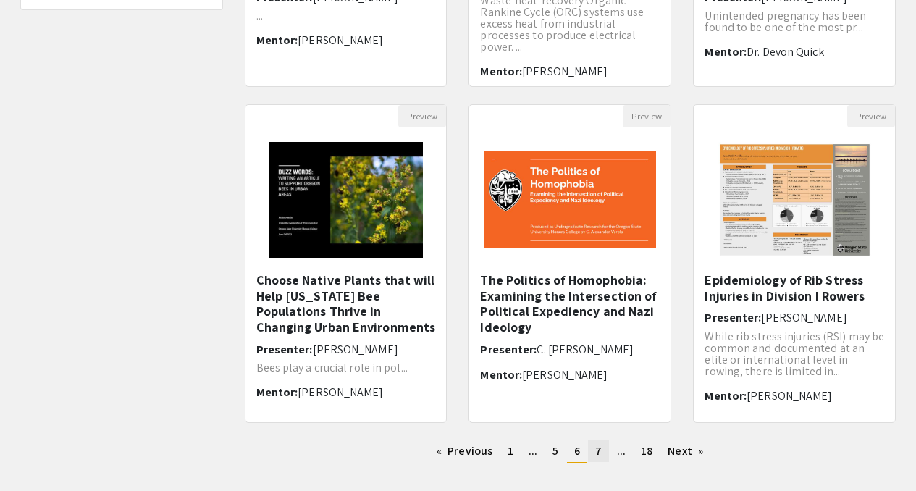
click at [600, 450] on span "7" at bounding box center [598, 450] width 7 height 15
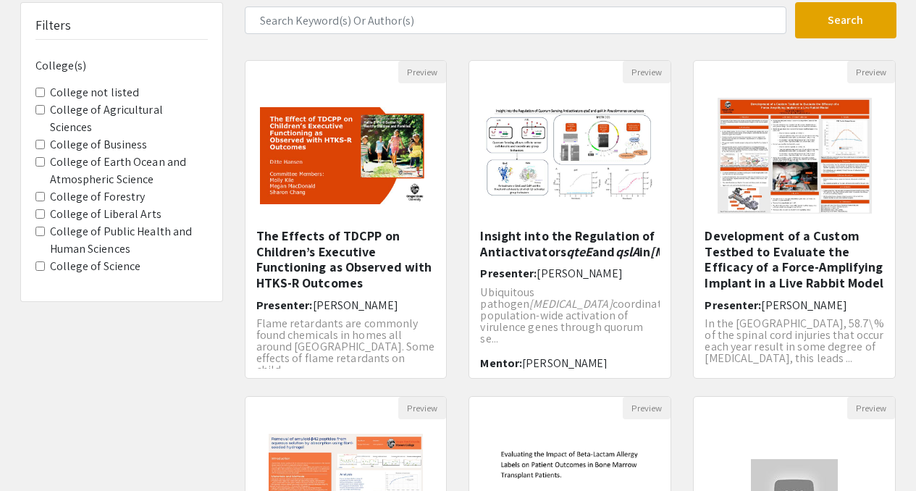
scroll to position [101, 0]
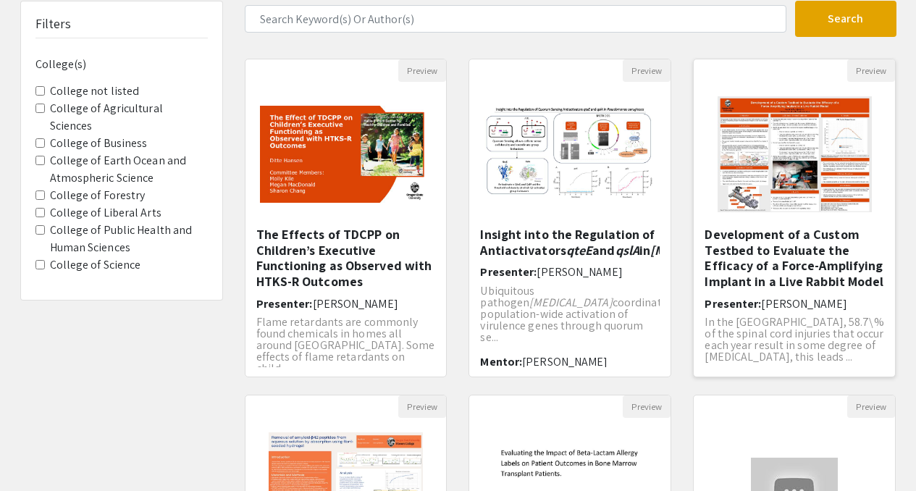
click at [723, 249] on h5 "Development of a Custom Testbed to Evaluate the Efficacy of a Force-Amplifying …" at bounding box center [795, 258] width 180 height 62
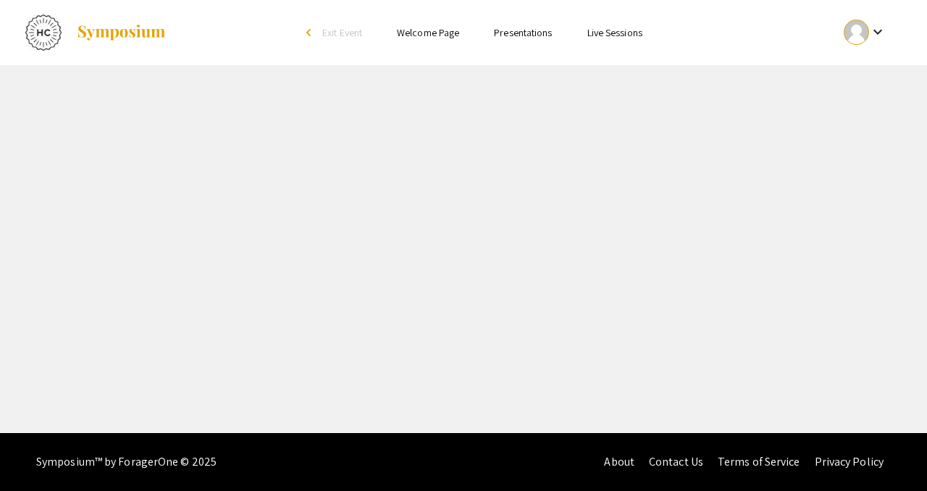
select select "custom"
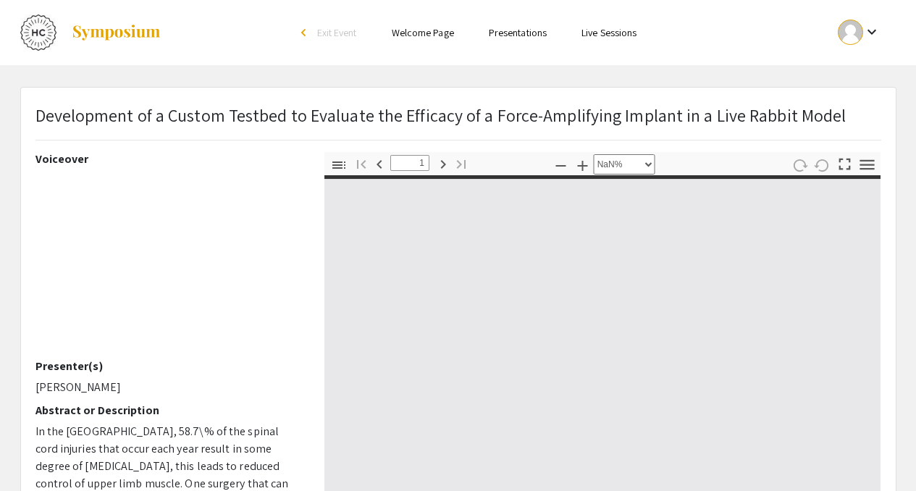
type input "0"
select select "custom"
type input "1"
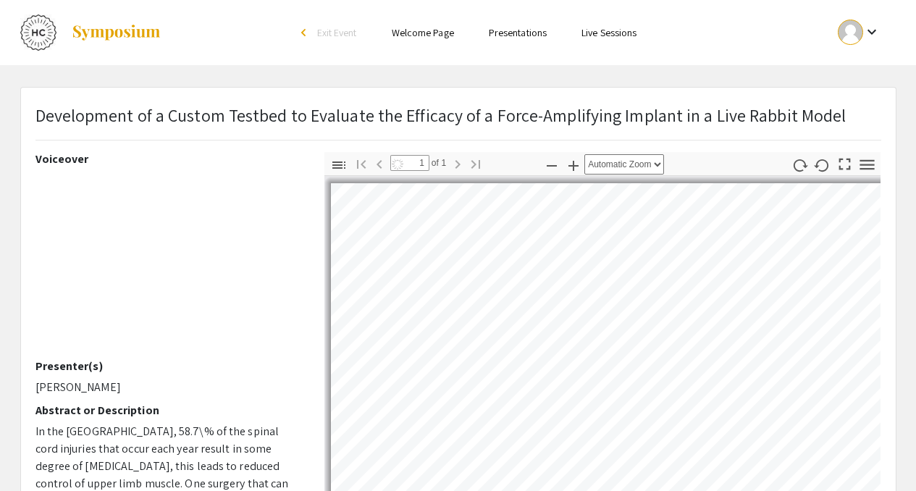
select select "auto"
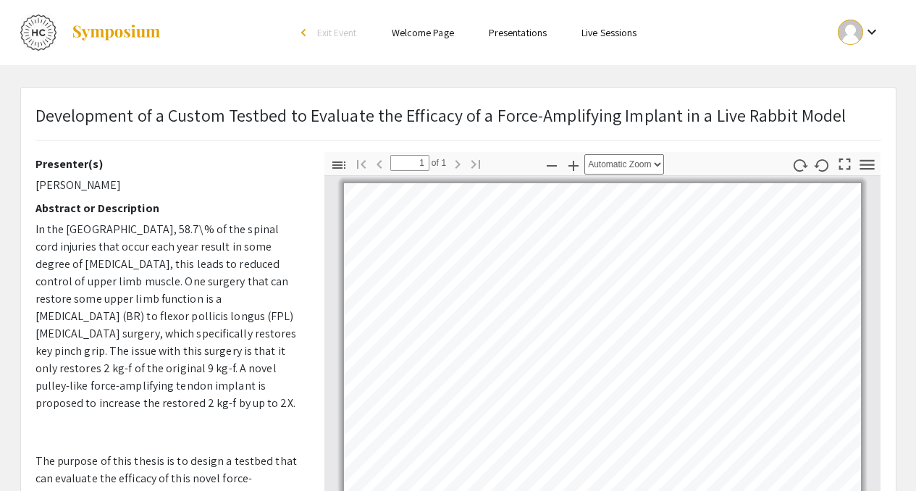
drag, startPoint x: 28, startPoint y: 116, endPoint x: 627, endPoint y: 101, distance: 599.8
click at [627, 101] on div "Development of a Custom Testbed to Evaluate the Efficacy of a Force-Amplifying …" at bounding box center [458, 453] width 875 height 731
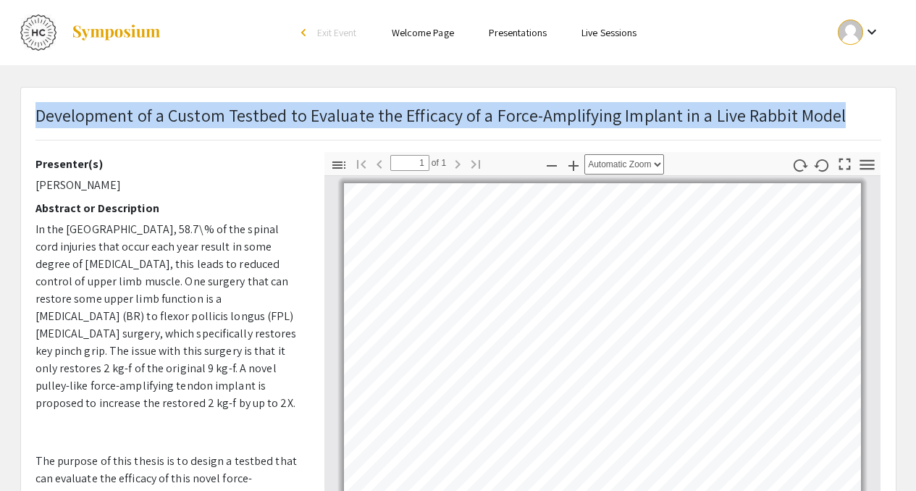
drag, startPoint x: 34, startPoint y: 113, endPoint x: 38, endPoint y: 137, distance: 24.3
click at [38, 137] on div "Development of a Custom Testbed to Evaluate the Efficacy of a Force-Amplifying …" at bounding box center [459, 127] width 868 height 50
copy p "Development of a Custom Testbed to Evaluate the Efficacy of a Force-Amplifying …"
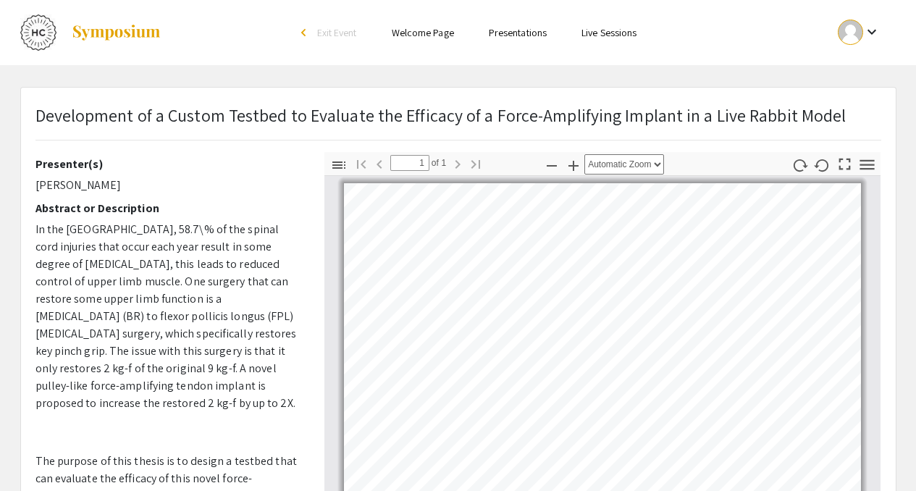
click at [131, 177] on p "Gabriella Justen" at bounding box center [168, 185] width 267 height 17
drag, startPoint x: 118, startPoint y: 182, endPoint x: 31, endPoint y: 179, distance: 86.9
click at [31, 179] on div "Voiceover Presenter(s) Gabriella Justen Abstract or Description In the United S…" at bounding box center [169, 405] width 289 height 507
copy p "Gabriella Justen"
click at [396, 94] on div "Development of a Custom Testbed to Evaluate the Efficacy of a Force-Amplifying …" at bounding box center [458, 453] width 875 height 731
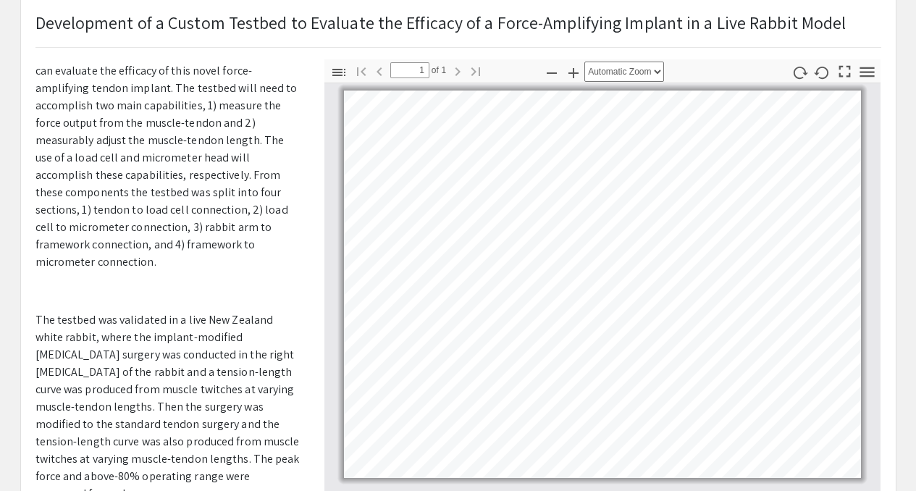
scroll to position [92, 0]
